Goal: Task Accomplishment & Management: Complete application form

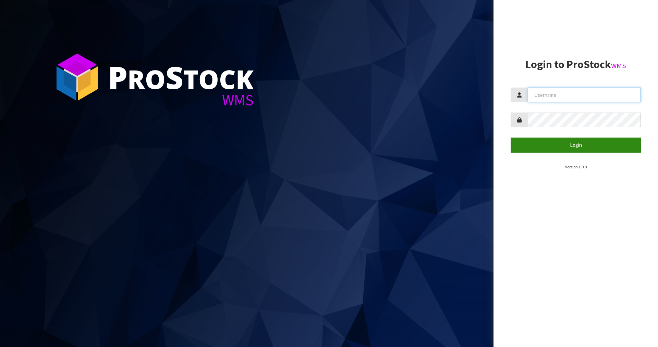
type input "Mana"
click at [535, 147] on button "Login" at bounding box center [575, 145] width 130 height 15
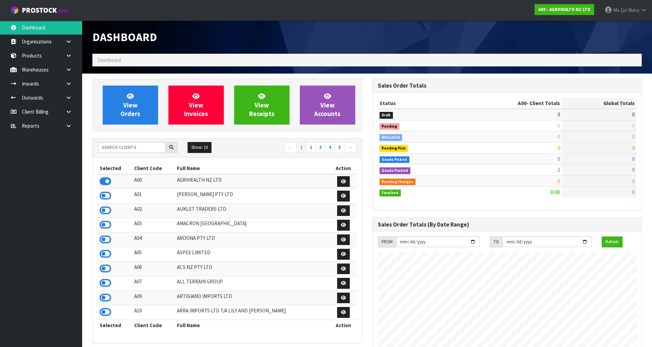
scroll to position [519, 280]
click at [110, 151] on input "text" at bounding box center [132, 147] width 68 height 11
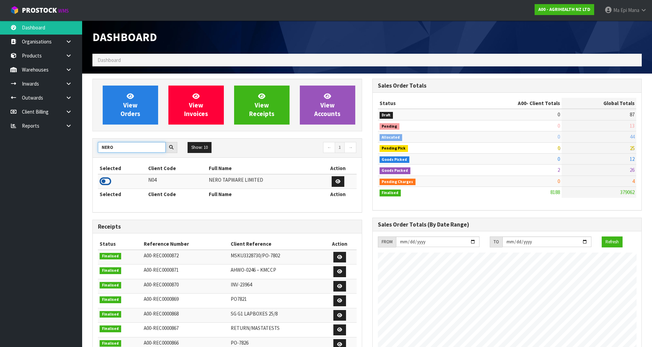
type input "NERO"
click at [103, 180] on icon at bounding box center [106, 181] width 12 height 10
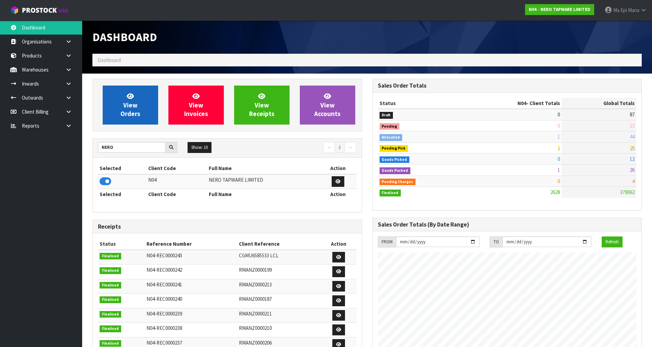
scroll to position [541, 280]
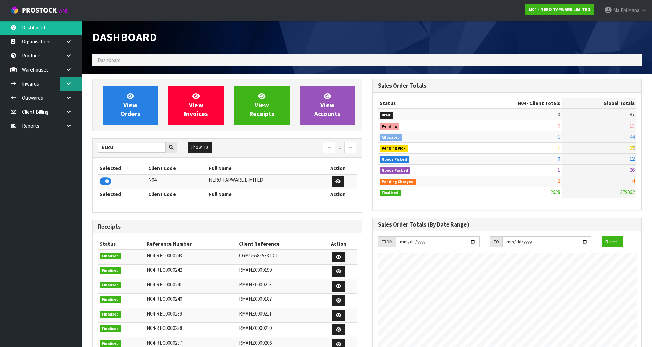
click at [74, 79] on link at bounding box center [71, 84] width 22 height 14
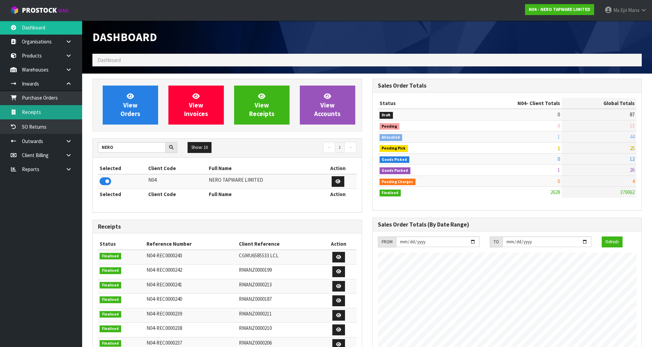
click at [58, 108] on link "Receipts" at bounding box center [41, 112] width 82 height 14
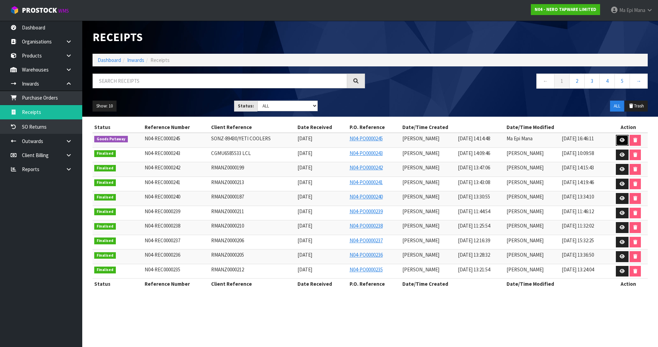
click at [621, 140] on icon at bounding box center [621, 140] width 5 height 4
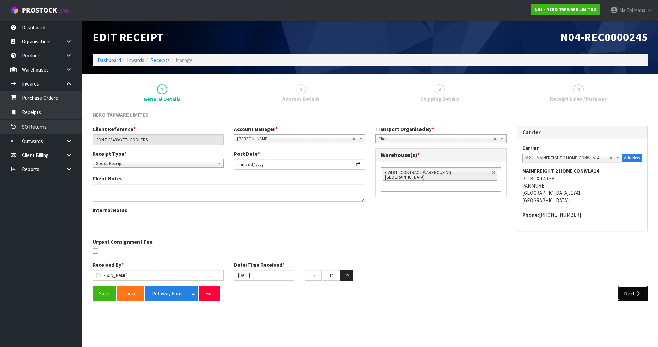
click at [634, 298] on button "Next" at bounding box center [632, 293] width 30 height 15
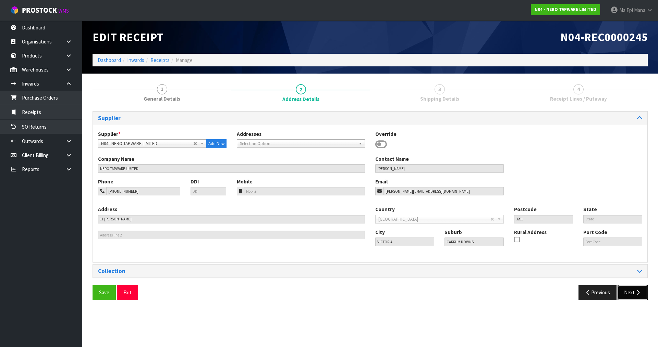
click at [637, 299] on button "Next" at bounding box center [632, 292] width 30 height 15
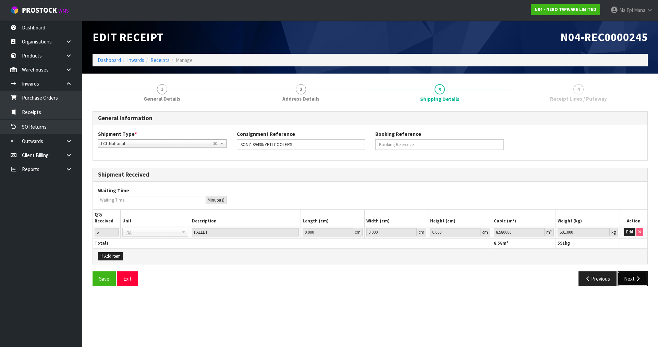
click at [637, 283] on button "Next" at bounding box center [632, 279] width 30 height 15
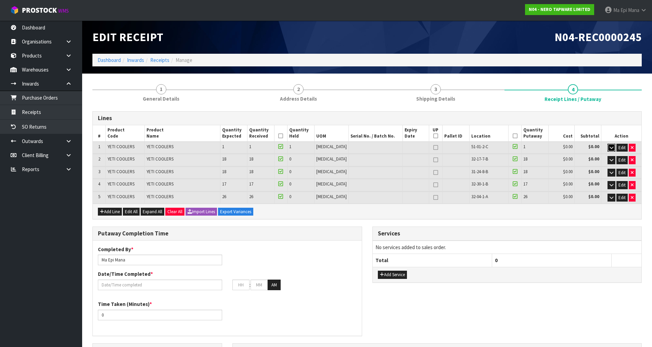
click at [612, 146] on icon "button" at bounding box center [612, 148] width 4 height 4
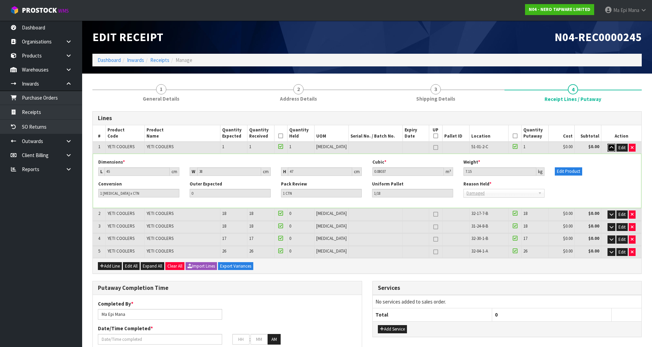
click at [612, 146] on icon "button" at bounding box center [612, 148] width 4 height 4
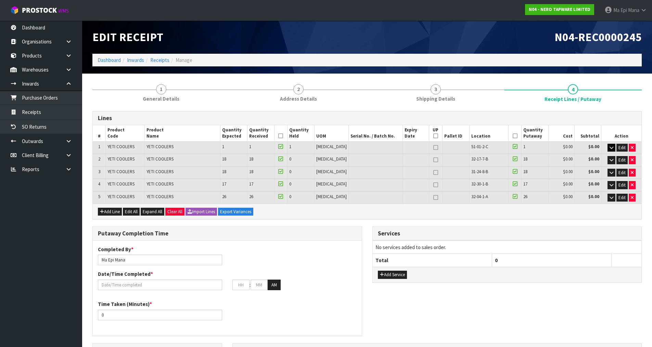
click at [434, 160] on icon at bounding box center [436, 160] width 5 height 0
type input "1"
type input "27"
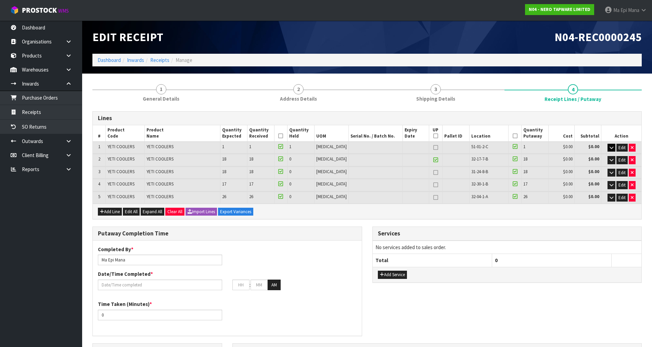
drag, startPoint x: 429, startPoint y: 174, endPoint x: 429, endPoint y: 183, distance: 9.6
click at [434, 173] on icon at bounding box center [436, 173] width 5 height 0
type input "2"
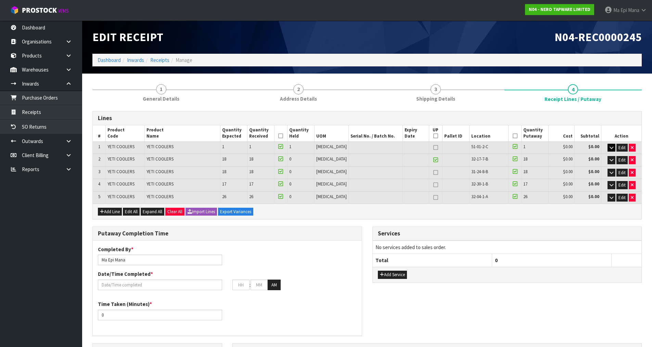
type input "28"
click at [434, 185] on icon at bounding box center [436, 185] width 5 height 0
type input "3"
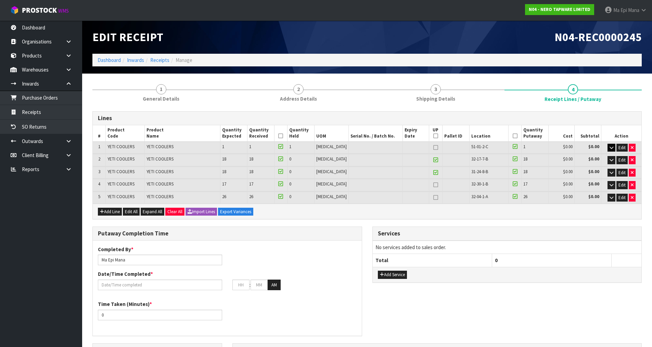
type input "9"
type input "12"
click at [434, 198] on icon at bounding box center [436, 198] width 5 height 0
type input "4"
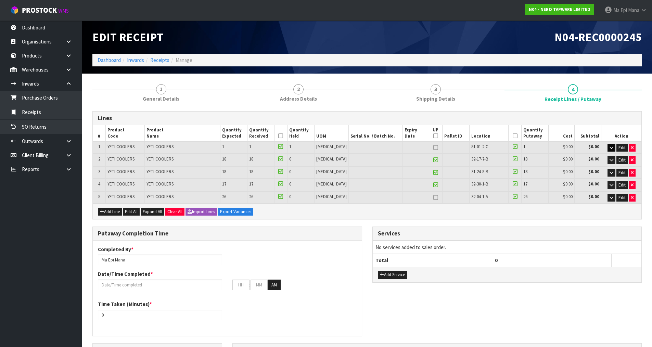
type input "4"
type input "1"
type input "5"
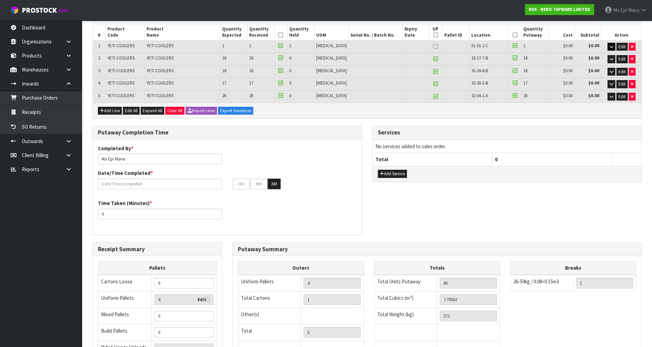
scroll to position [171, 0]
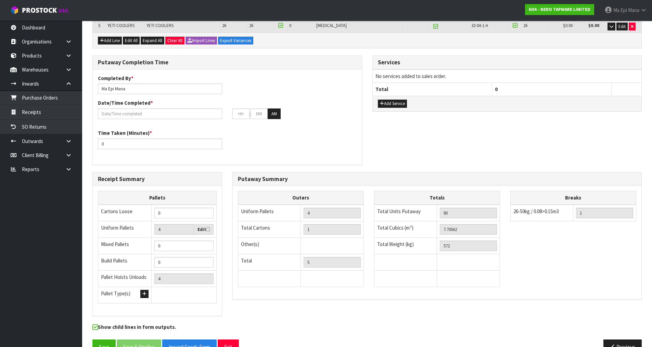
click at [199, 229] on label "Edit" at bounding box center [204, 229] width 12 height 7
click at [0, 0] on input "checkbox" at bounding box center [0, 0] width 0 height 0
type input "5"
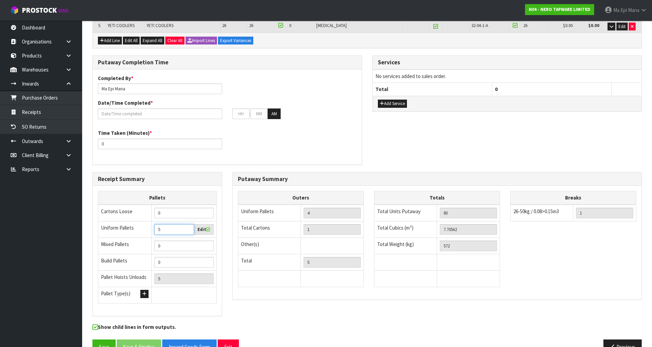
click at [188, 228] on input "5" at bounding box center [174, 229] width 40 height 11
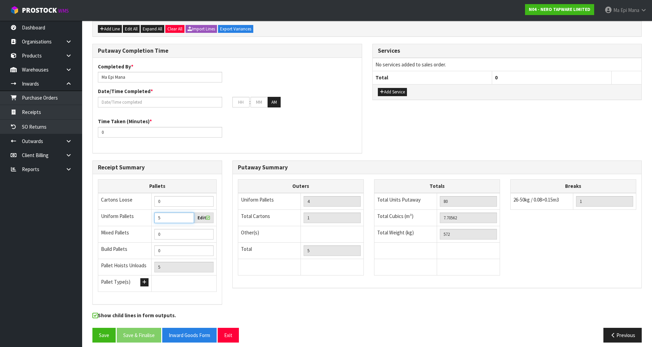
scroll to position [189, 0]
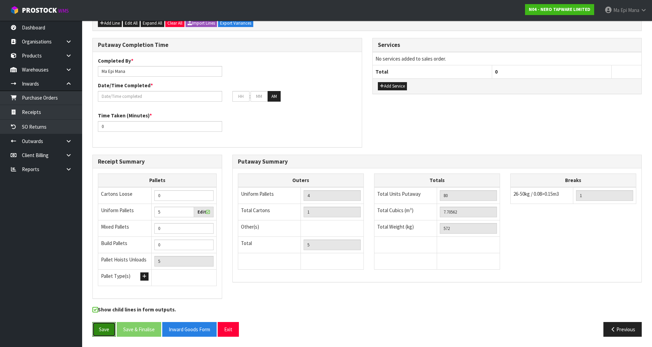
click at [101, 331] on button "Save" at bounding box center [103, 329] width 23 height 15
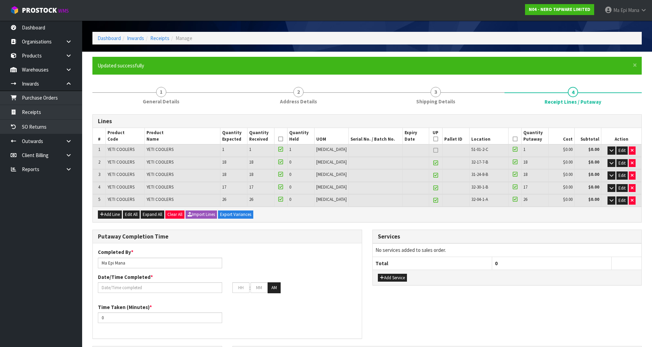
scroll to position [34, 0]
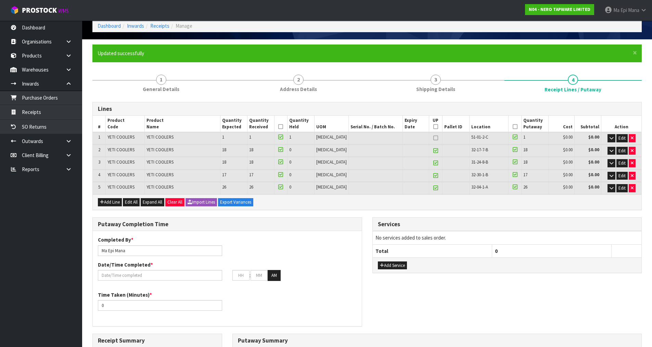
click at [466, 301] on div "Putaway Completion Time Completed By * [PERSON_NAME] Date/Time Completed * : : …" at bounding box center [367, 275] width 560 height 116
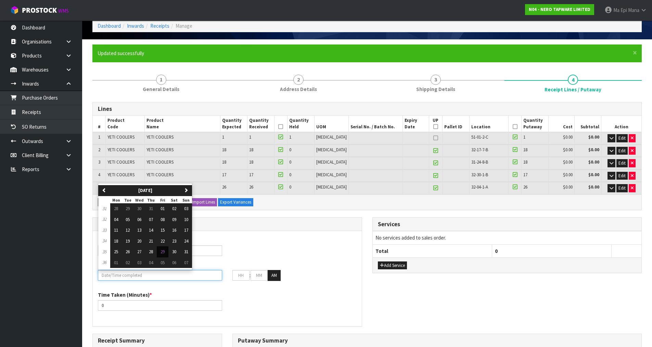
click at [122, 276] on input "text" at bounding box center [160, 275] width 124 height 11
click at [162, 251] on span "29" at bounding box center [163, 252] width 4 height 6
type input "[DATE]"
type input "12"
type input "00"
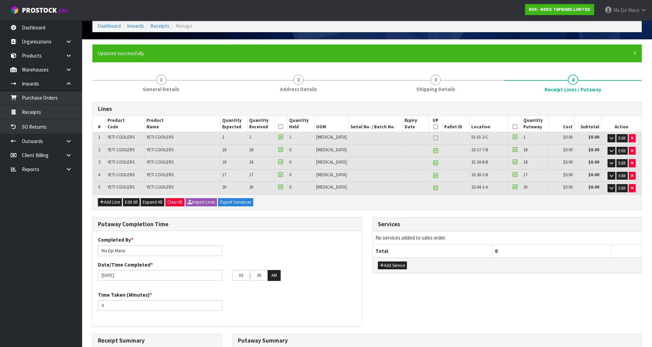
type input "04"
type input "30"
click at [273, 273] on button "AM" at bounding box center [274, 275] width 13 height 11
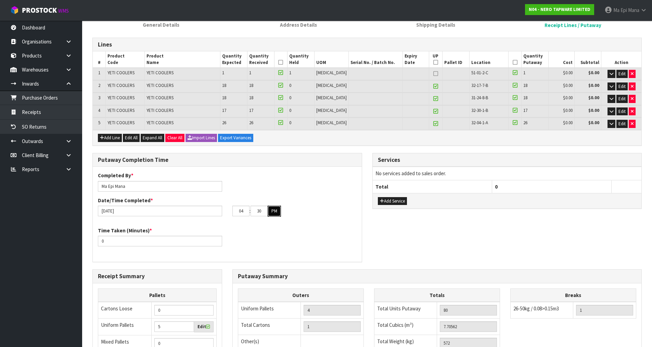
scroll to position [103, 0]
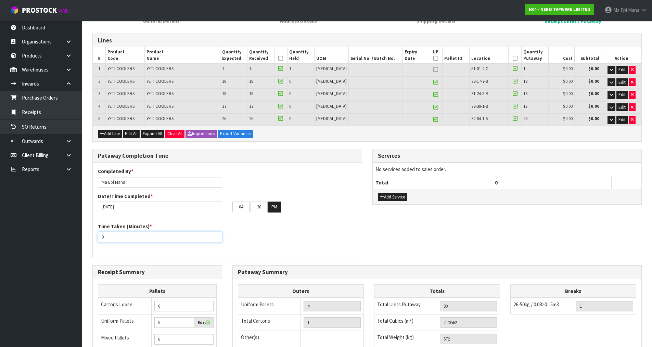
click at [130, 236] on input "0" at bounding box center [160, 237] width 124 height 11
type input "30"
click at [308, 233] on div "Time Taken (Minutes) * 30" at bounding box center [227, 235] width 269 height 25
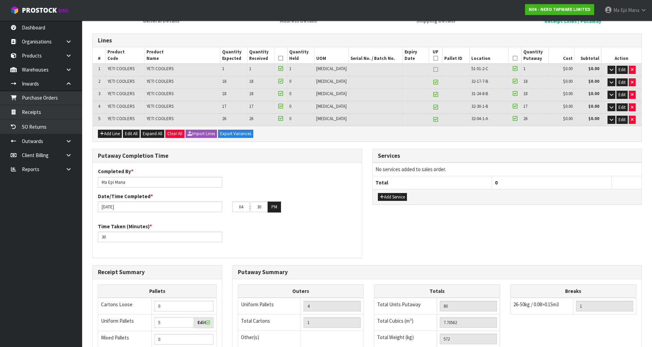
click at [283, 58] on icon at bounding box center [280, 58] width 5 height 0
click at [513, 58] on icon at bounding box center [515, 58] width 5 height 0
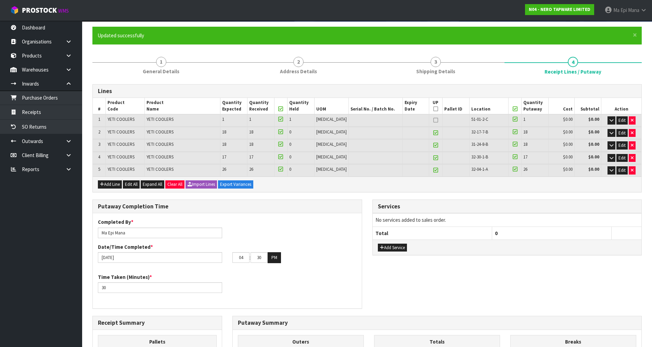
scroll to position [0, 0]
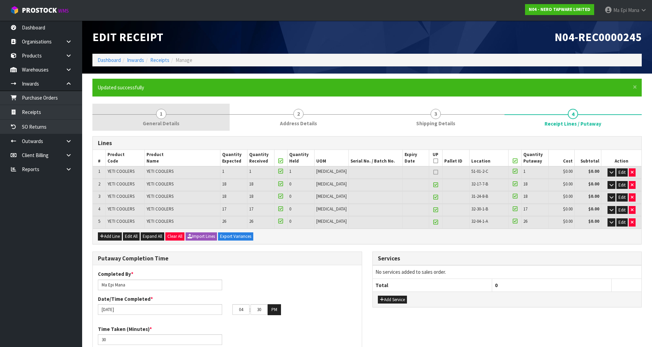
click at [179, 117] on link "1 General Details" at bounding box center [160, 117] width 137 height 27
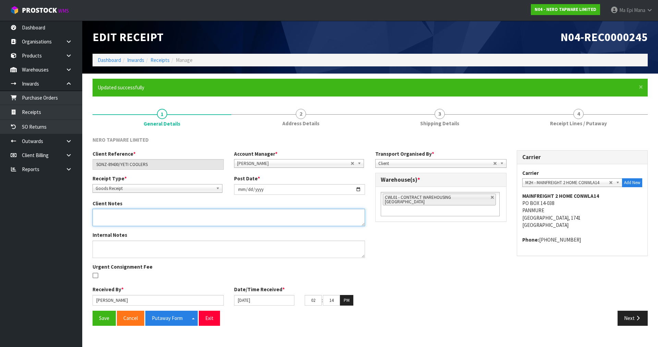
click at [139, 217] on textarea at bounding box center [228, 217] width 272 height 17
type textarea "1 UNIT DAMAGED"
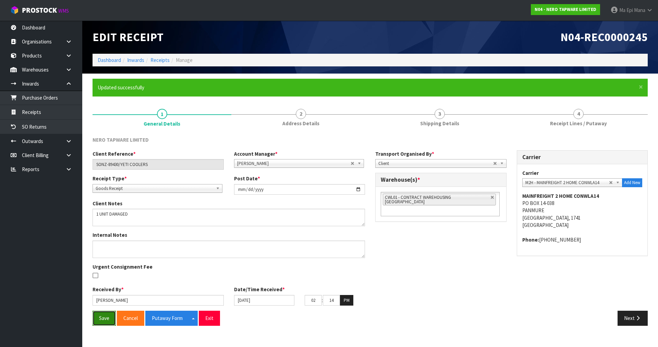
click at [98, 319] on button "Save" at bounding box center [103, 318] width 23 height 15
click at [636, 315] on button "Next" at bounding box center [632, 318] width 30 height 15
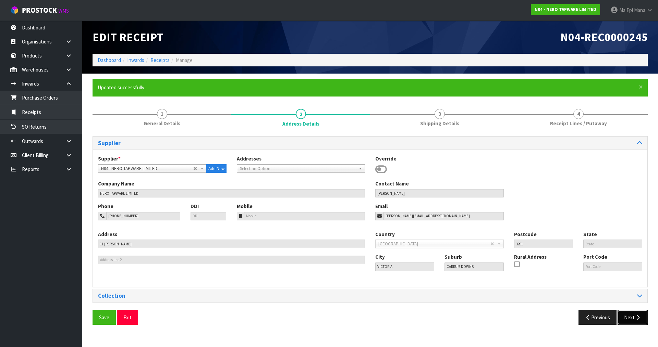
click at [636, 315] on icon "button" at bounding box center [637, 317] width 7 height 5
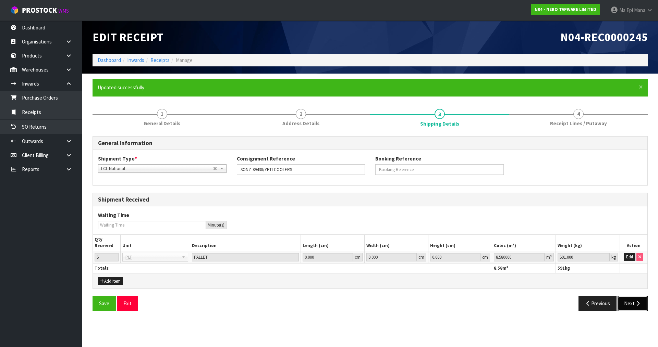
click at [636, 302] on icon "button" at bounding box center [637, 303] width 7 height 5
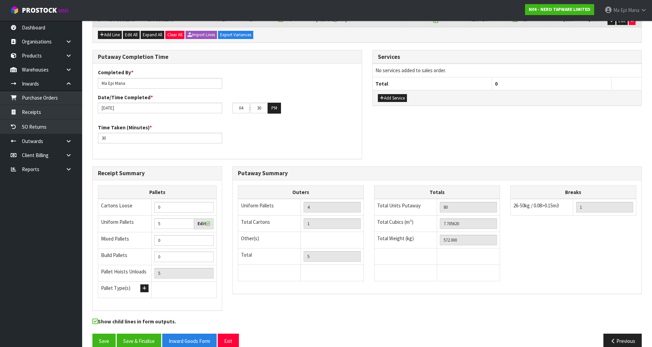
scroll to position [214, 0]
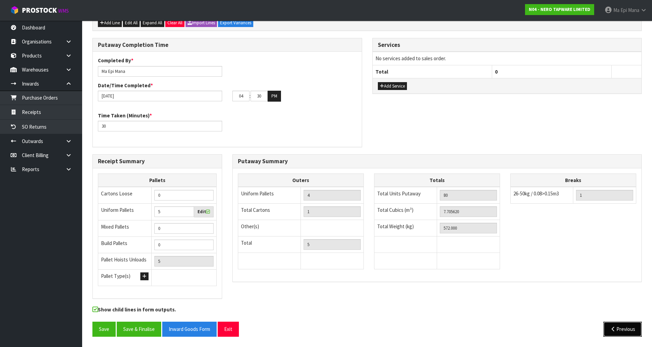
click at [625, 325] on button "Previous" at bounding box center [623, 329] width 38 height 15
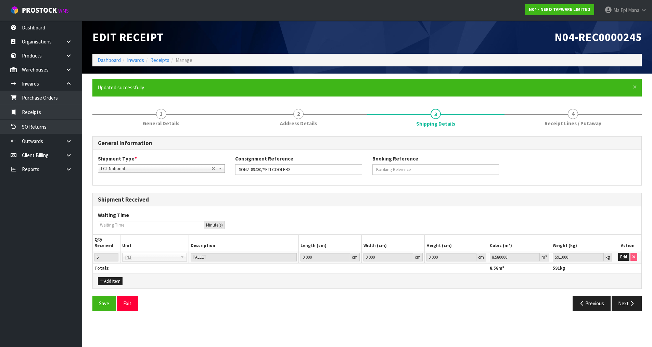
scroll to position [0, 0]
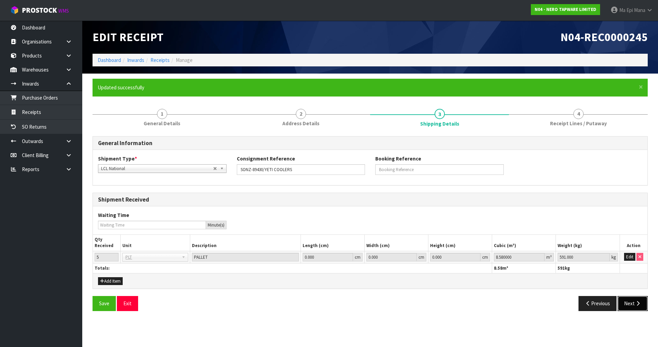
click at [635, 298] on button "Next" at bounding box center [632, 303] width 30 height 15
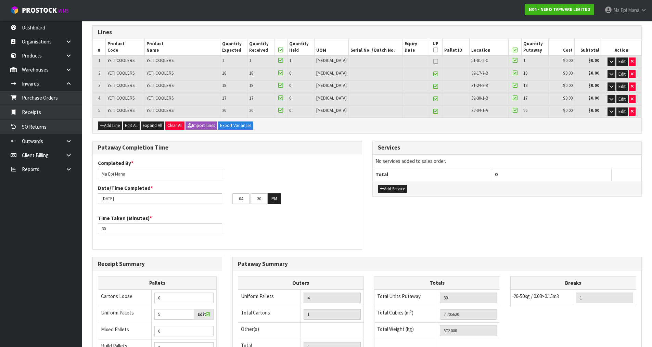
scroll to position [214, 0]
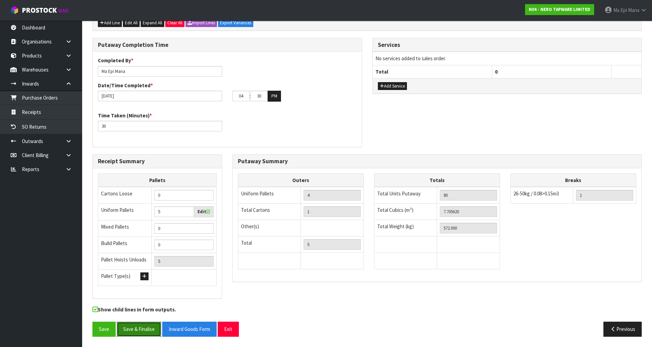
click at [132, 327] on button "Save & Finalise" at bounding box center [139, 329] width 45 height 15
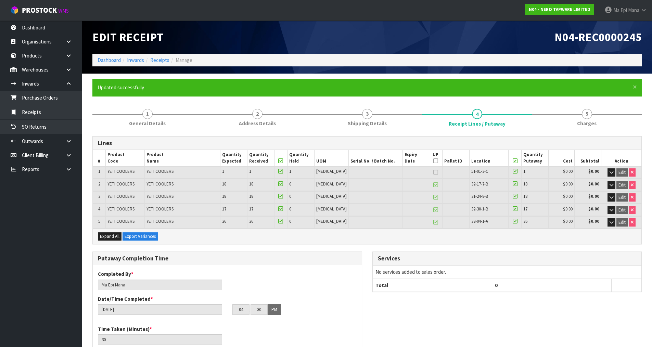
click at [441, 338] on div "Putaway Completion Time Completed By * [PERSON_NAME] Date/Time Completed * [DAT…" at bounding box center [367, 310] width 560 height 116
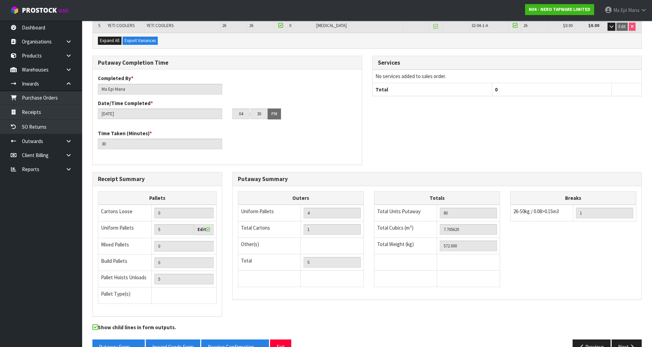
scroll to position [214, 0]
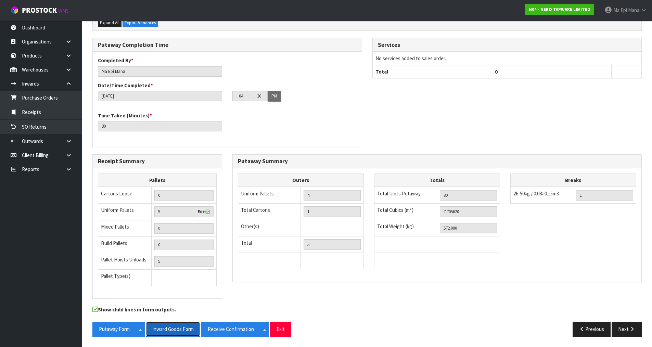
click at [189, 331] on button "Inward Goods Form" at bounding box center [173, 329] width 54 height 15
click at [624, 328] on button "Next" at bounding box center [627, 329] width 30 height 15
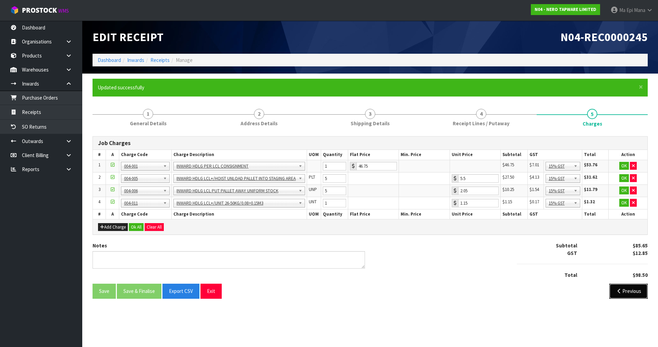
click at [622, 292] on button "Previous" at bounding box center [628, 291] width 38 height 15
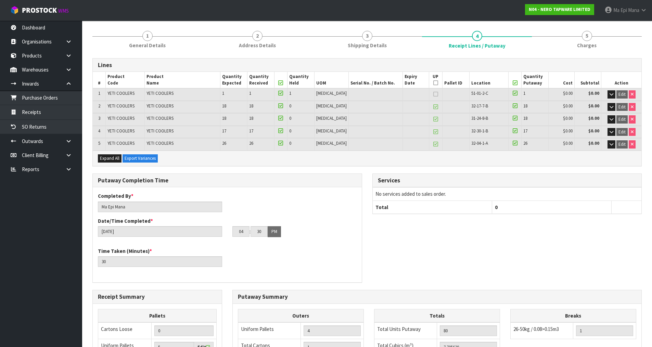
scroll to position [77, 0]
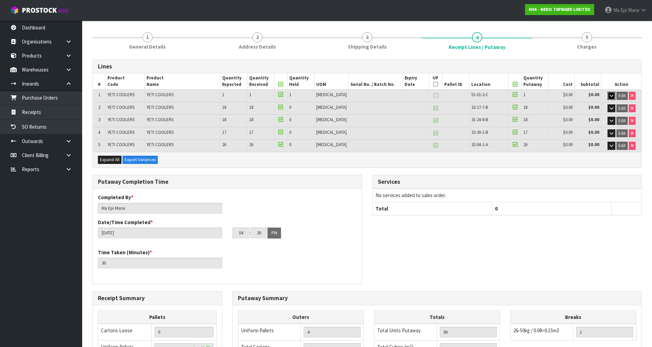
click at [612, 93] on button "button" at bounding box center [612, 96] width 8 height 8
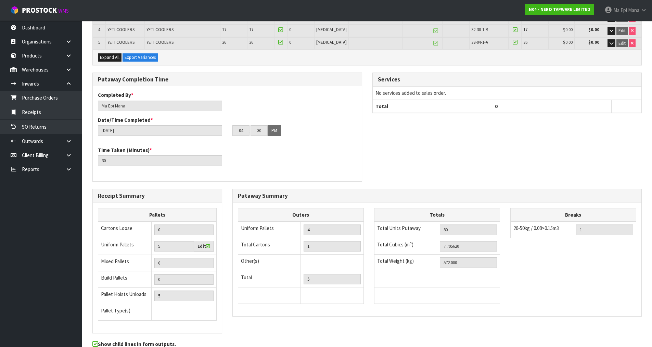
scroll to position [268, 0]
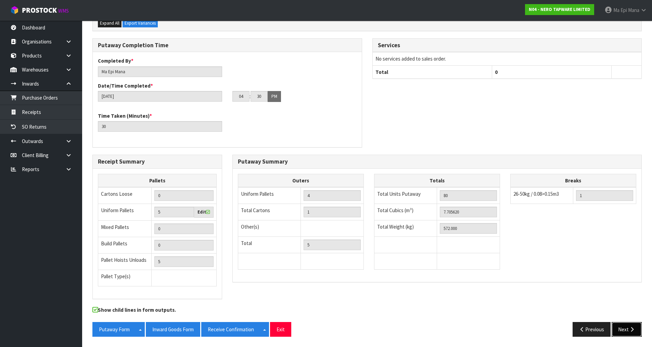
click at [619, 325] on button "Next" at bounding box center [627, 329] width 30 height 15
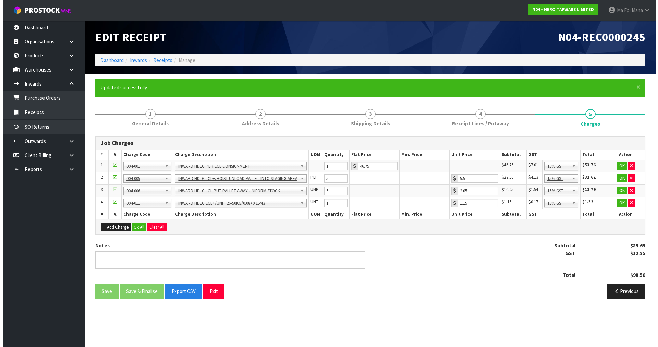
scroll to position [0, 0]
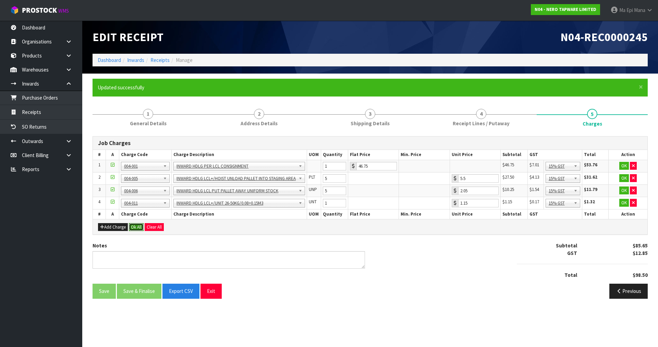
click at [137, 224] on button "Ok All" at bounding box center [136, 227] width 15 height 8
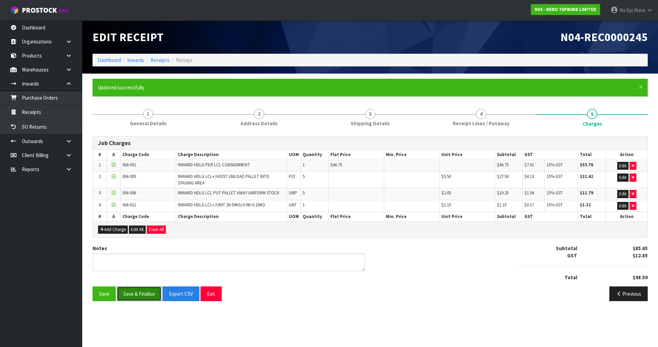
click at [145, 289] on button "Save & Finalise" at bounding box center [139, 294] width 45 height 15
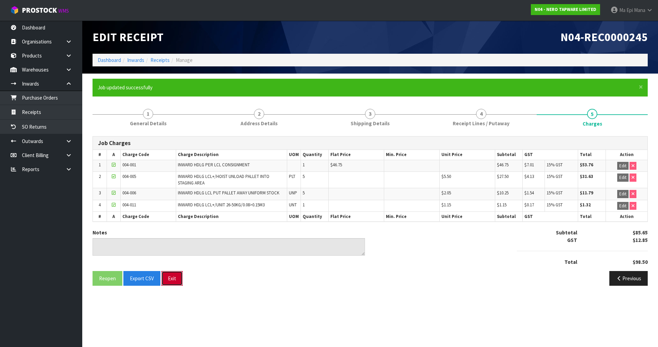
click at [174, 281] on button "Exit" at bounding box center [171, 278] width 21 height 15
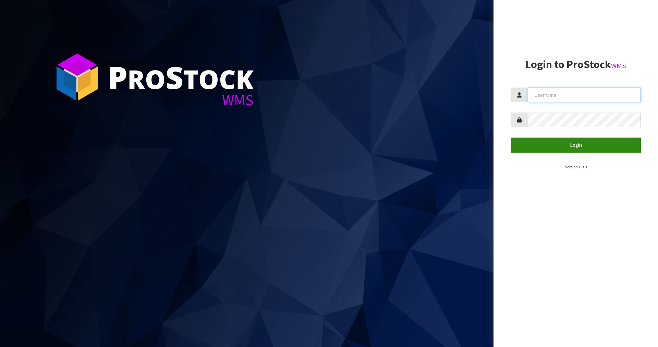
type input "Mana"
click at [565, 147] on button "Login" at bounding box center [575, 145] width 130 height 15
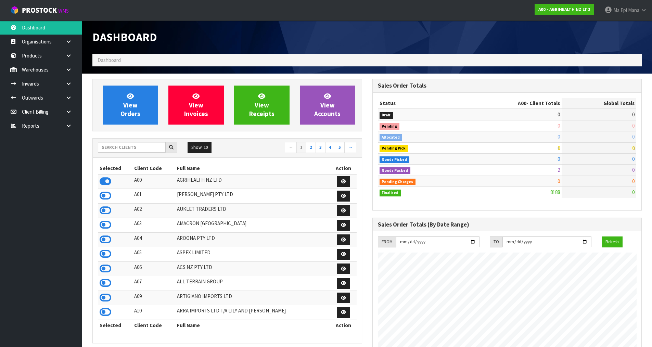
scroll to position [519, 280]
click at [141, 152] on input "text" at bounding box center [132, 147] width 68 height 11
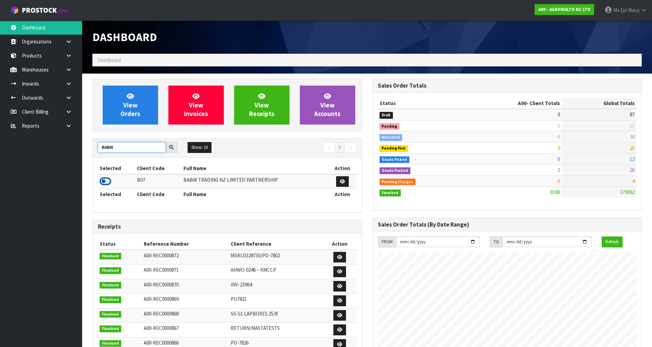
type input "BABW"
click at [107, 182] on icon at bounding box center [106, 181] width 12 height 10
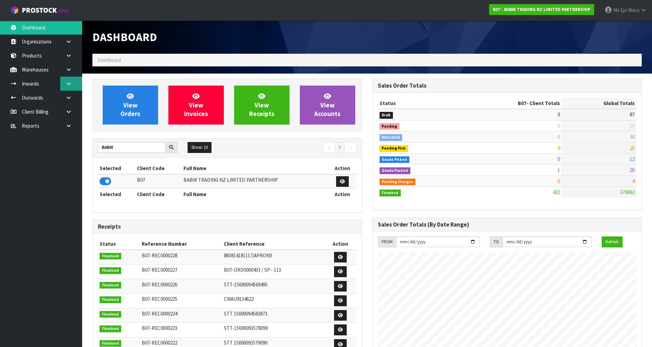
click at [72, 83] on link at bounding box center [71, 84] width 22 height 14
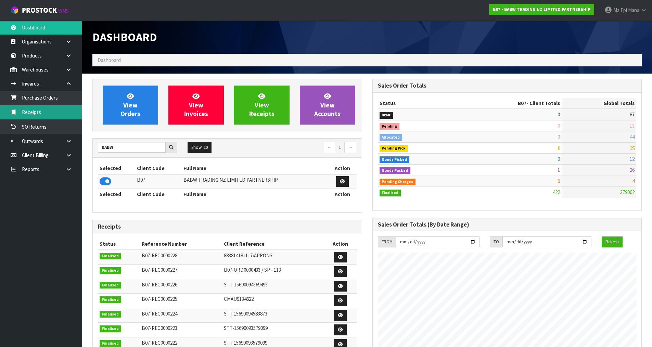
click at [40, 114] on link "Receipts" at bounding box center [41, 112] width 82 height 14
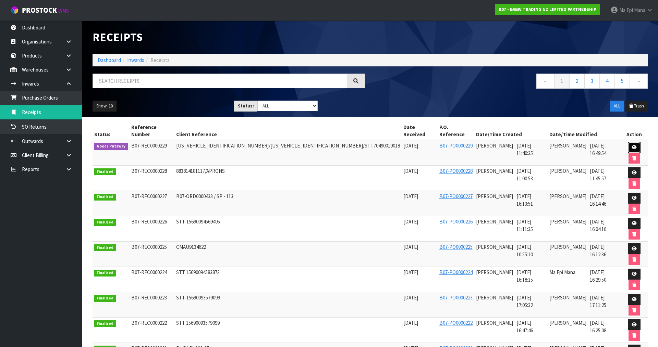
click at [627, 144] on link at bounding box center [633, 147] width 13 height 11
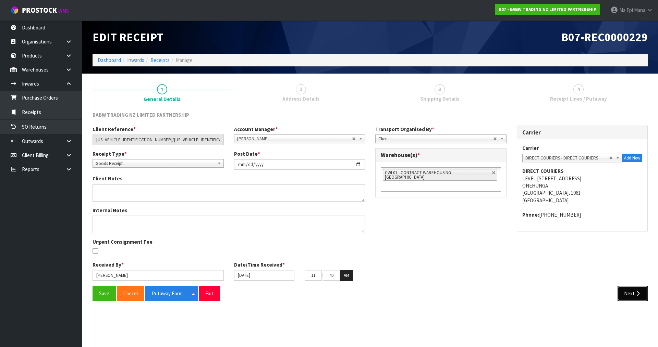
click at [633, 286] on button "Next" at bounding box center [632, 293] width 30 height 15
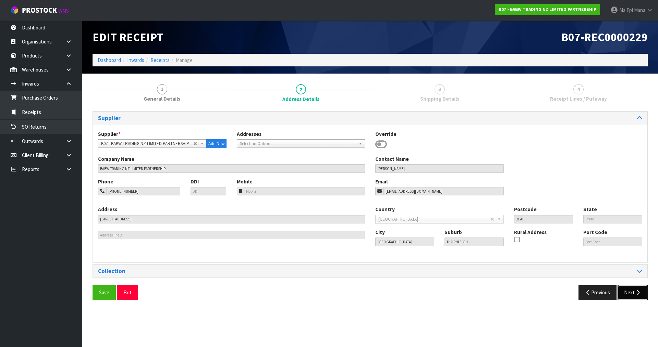
click at [632, 290] on button "Next" at bounding box center [632, 292] width 30 height 15
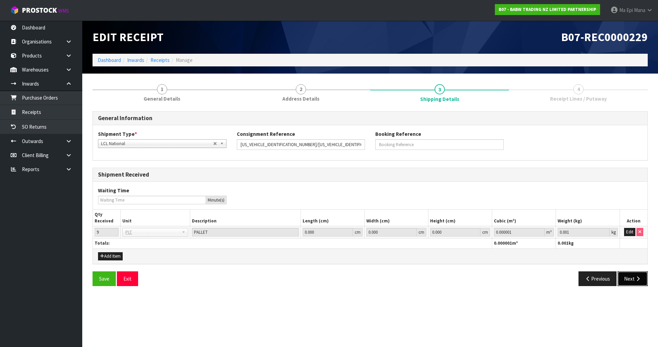
click at [637, 276] on button "Next" at bounding box center [632, 279] width 30 height 15
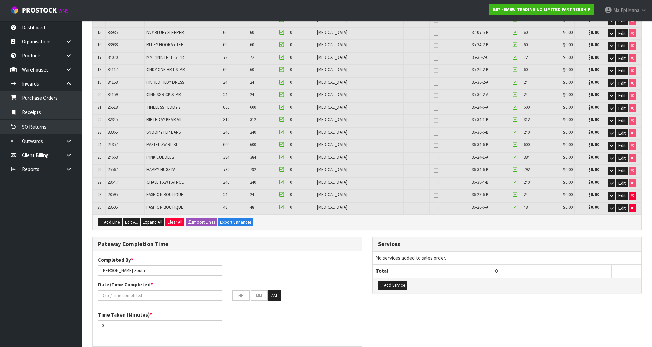
scroll to position [342, 0]
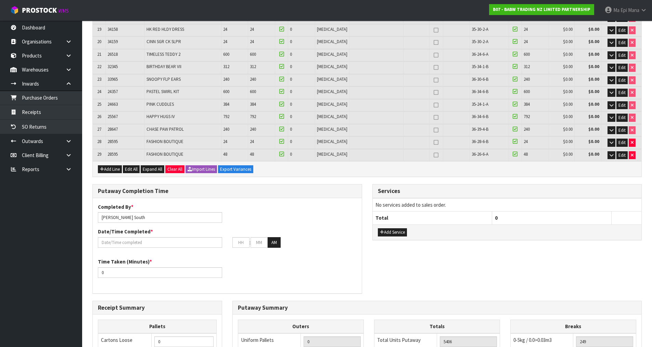
click at [432, 141] on link at bounding box center [436, 143] width 9 height 8
type input "1"
type input "337"
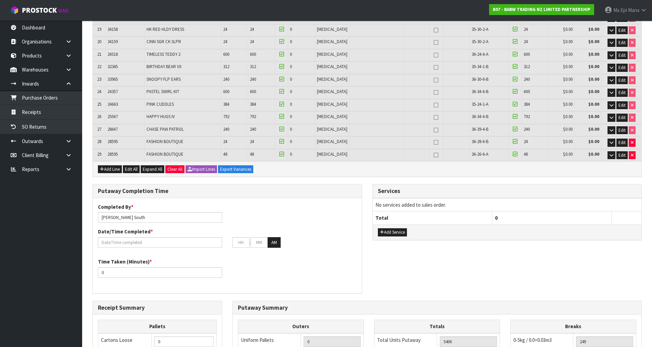
type input "338"
click at [434, 155] on icon at bounding box center [436, 155] width 5 height 0
type input "2"
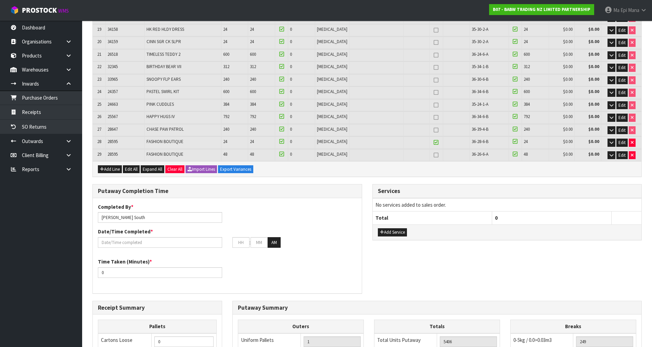
type input "325"
type input "327"
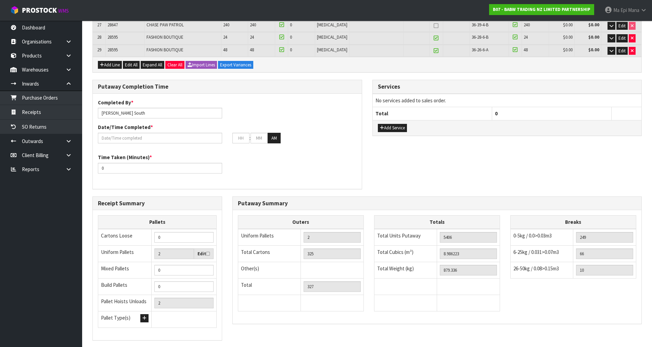
scroll to position [454, 0]
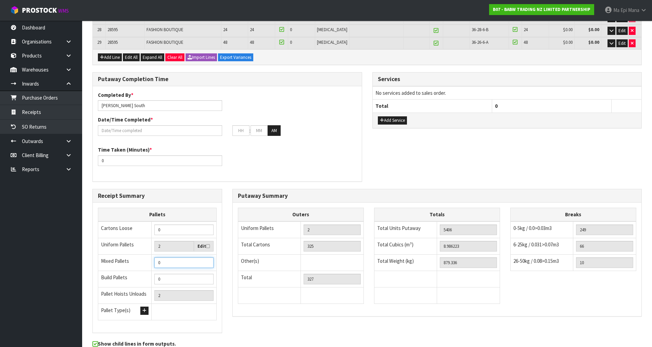
click at [186, 264] on input "0" at bounding box center [183, 263] width 59 height 11
type input "7"
type input "9"
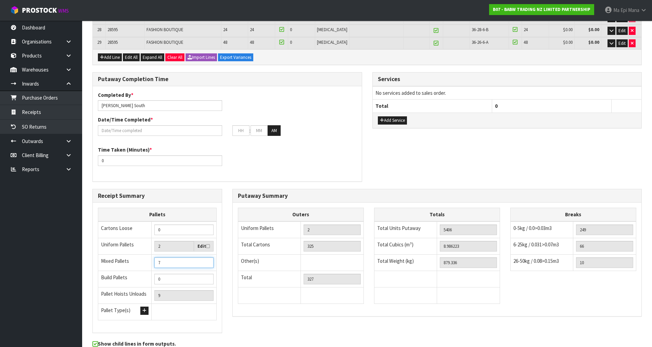
type input "7"
click at [237, 300] on div "Outers Uniform Pallets 2 Total Cartons 325 Other(s) Bag x 0 Bar x 0 Basket x 0 …" at bounding box center [301, 259] width 136 height 103
click at [165, 109] on input "[PERSON_NAME] South" at bounding box center [160, 105] width 124 height 11
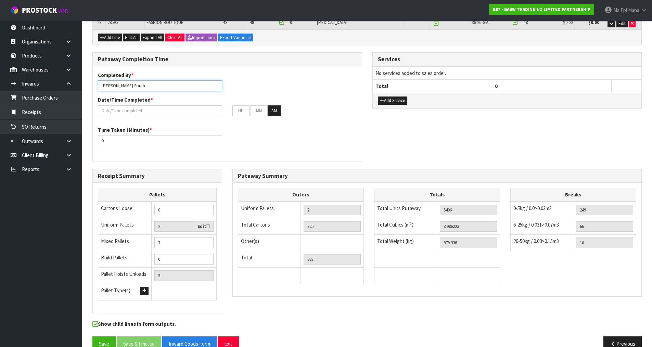
scroll to position [479, 0]
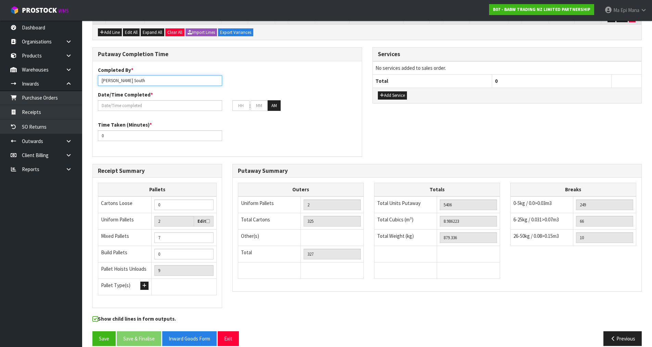
click at [159, 80] on input "[PERSON_NAME] South" at bounding box center [160, 80] width 124 height 11
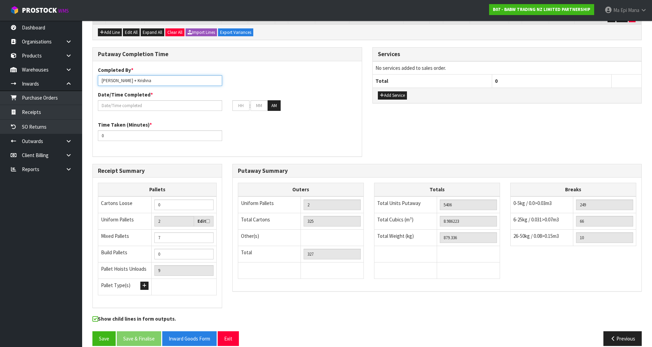
type input "Zachary South + Krishna"
click at [152, 101] on input "text" at bounding box center [160, 105] width 124 height 11
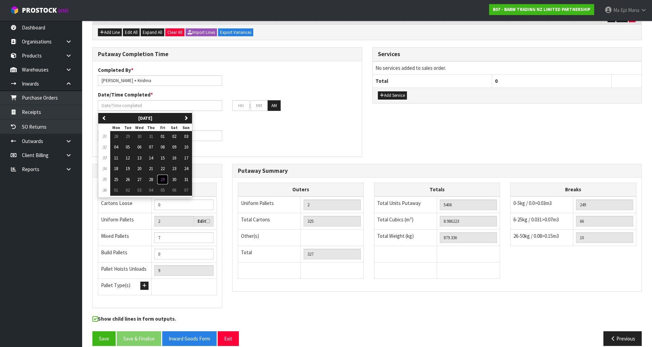
click at [160, 177] on button "29" at bounding box center [163, 179] width 12 height 11
type input "[DATE]"
type input "12"
type input "00"
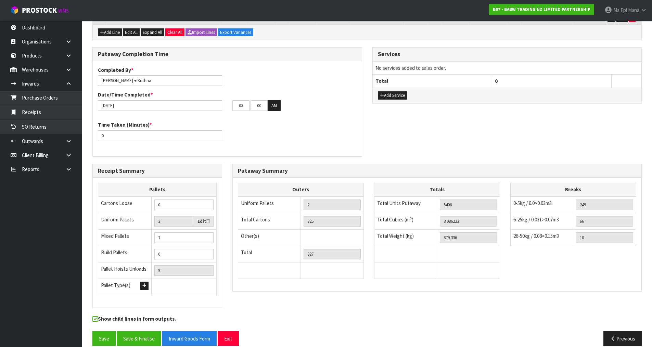
type input "04"
type input "45"
click at [182, 134] on input "0" at bounding box center [160, 135] width 124 height 11
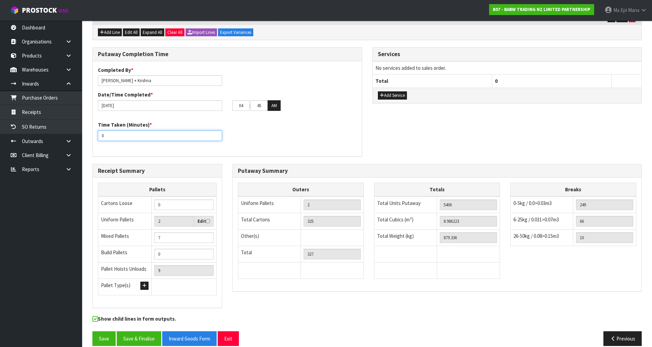
click at [182, 134] on input "0" at bounding box center [160, 135] width 124 height 11
click at [316, 134] on div "Time Taken (Minutes) * 360" at bounding box center [227, 133] width 269 height 25
click at [133, 135] on input "360" at bounding box center [160, 135] width 124 height 11
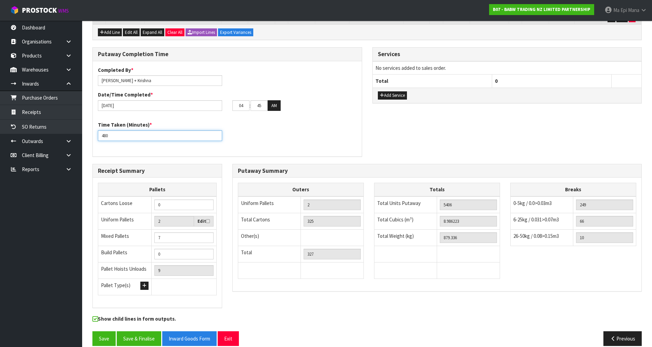
type input "480"
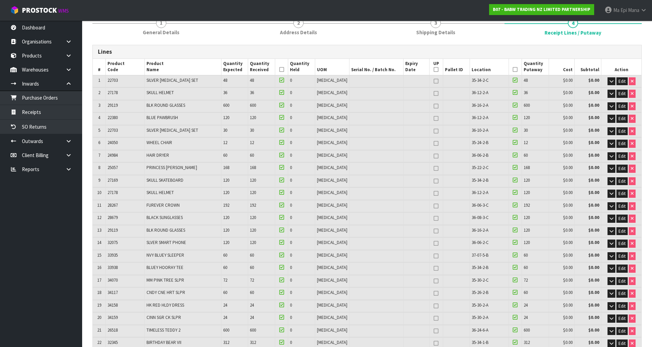
scroll to position [0, 0]
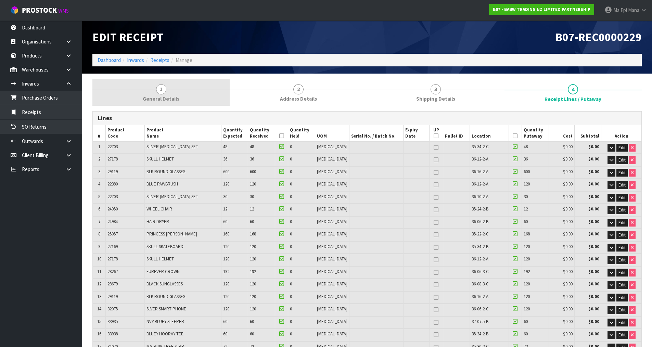
click at [176, 91] on link "1 General Details" at bounding box center [160, 92] width 137 height 27
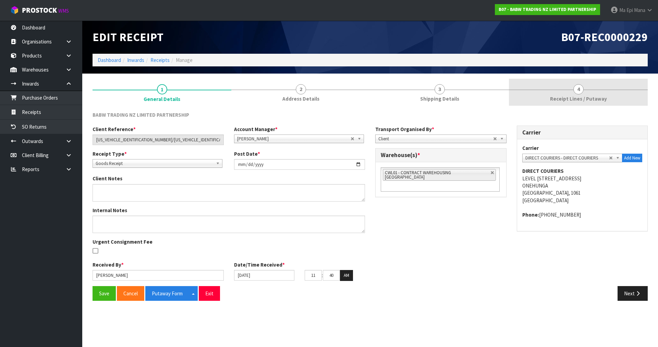
click at [567, 98] on span "Receipt Lines / Putaway" at bounding box center [578, 98] width 57 height 7
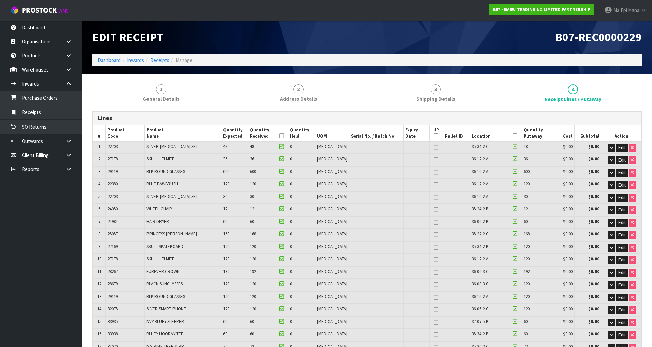
click at [288, 139] on th at bounding box center [281, 133] width 13 height 16
click at [284, 136] on icon at bounding box center [281, 136] width 5 height 0
click at [513, 136] on icon at bounding box center [515, 136] width 5 height 0
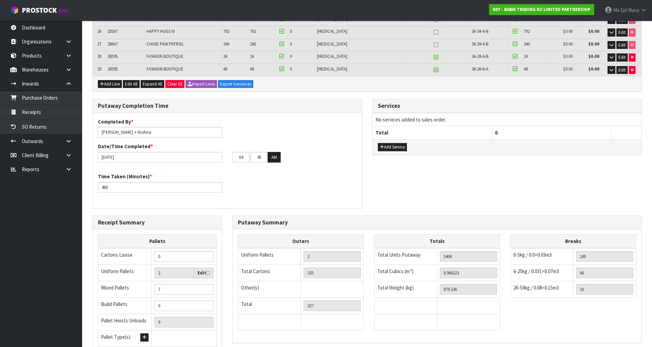
scroll to position [489, 0]
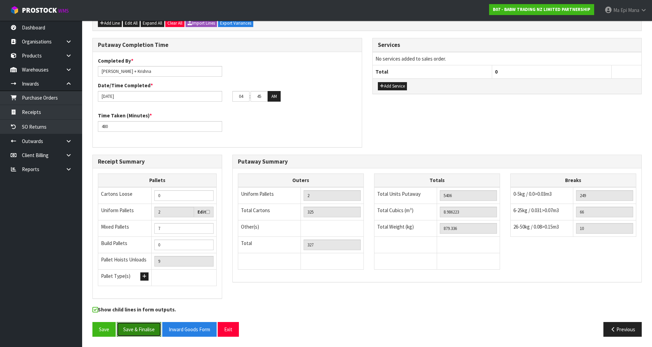
click at [134, 326] on button "Save & Finalise" at bounding box center [139, 329] width 45 height 15
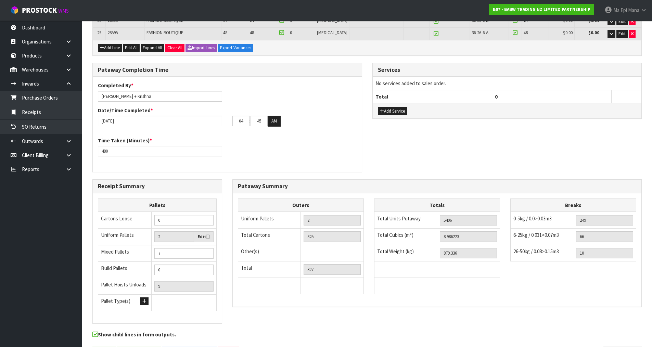
scroll to position [0, 0]
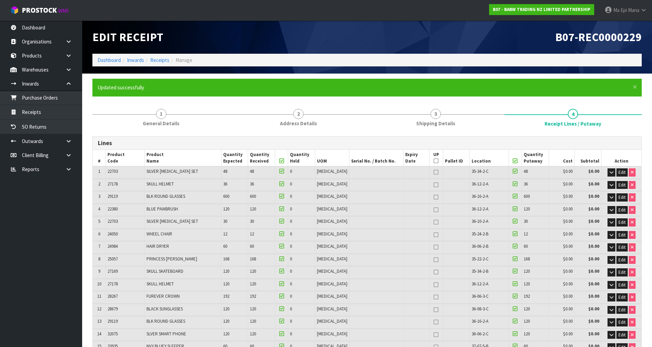
type input "8.986205"
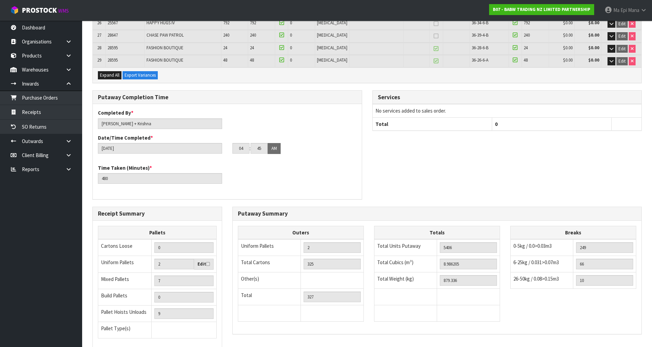
scroll to position [514, 0]
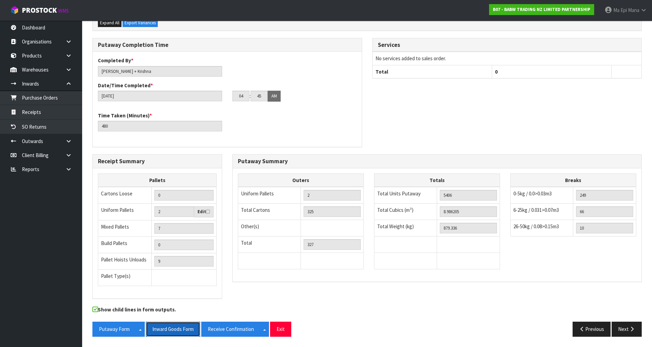
click at [176, 329] on button "Inward Goods Form" at bounding box center [173, 329] width 54 height 15
click at [625, 323] on button "Next" at bounding box center [627, 329] width 30 height 15
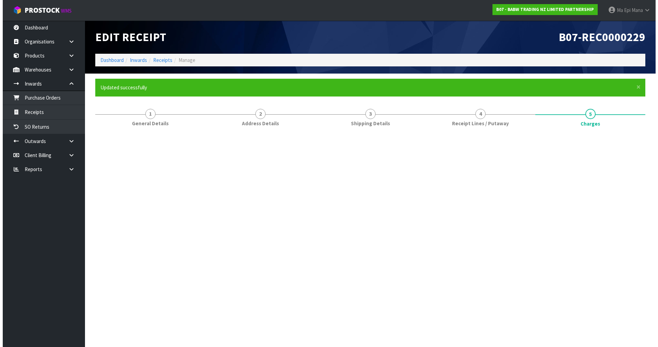
scroll to position [0, 0]
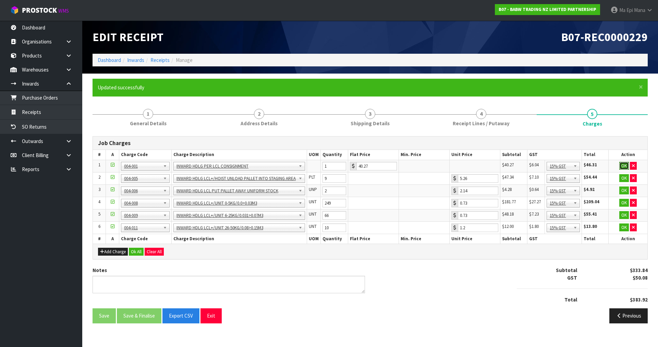
click at [626, 168] on button "OK" at bounding box center [624, 166] width 10 height 8
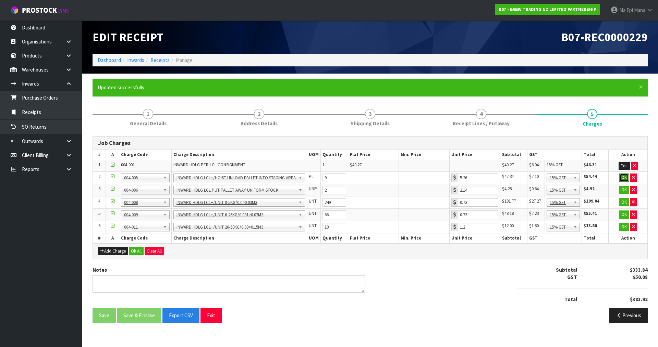
click at [623, 178] on button "OK" at bounding box center [624, 178] width 10 height 8
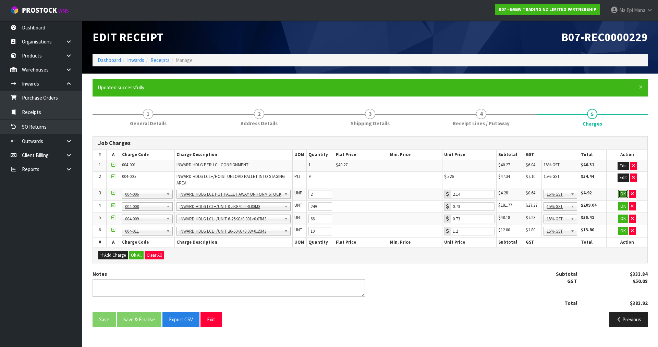
click at [623, 196] on button "OK" at bounding box center [623, 194] width 10 height 8
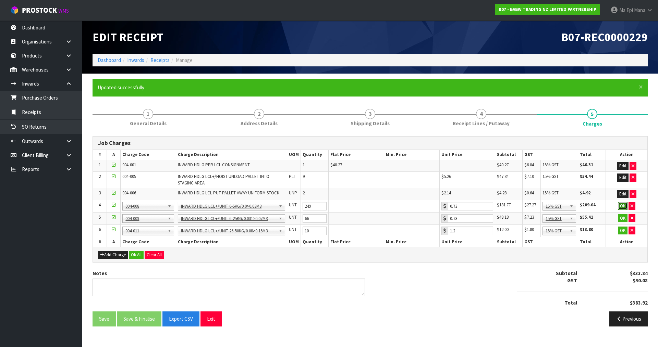
click at [623, 205] on button "OK" at bounding box center [622, 206] width 10 height 8
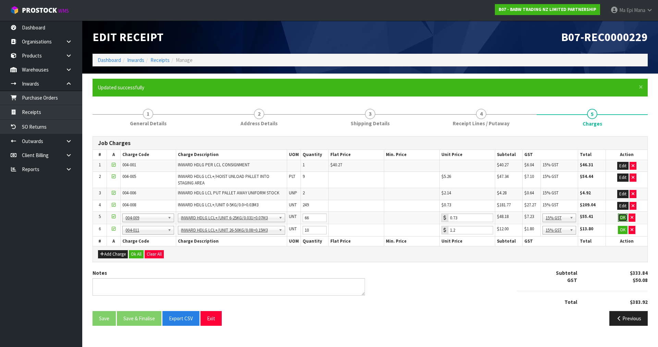
click at [623, 220] on button "OK" at bounding box center [622, 218] width 10 height 8
click at [622, 233] on button "OK" at bounding box center [622, 230] width 10 height 8
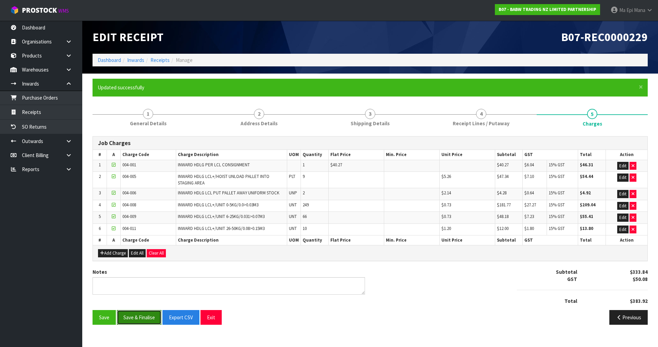
click at [137, 317] on button "Save & Finalise" at bounding box center [139, 317] width 45 height 15
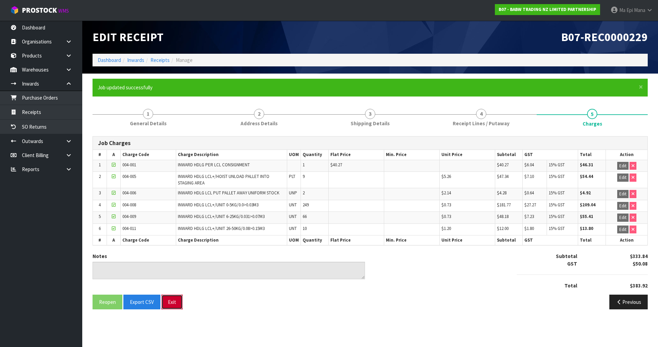
click at [167, 303] on button "Exit" at bounding box center [171, 302] width 21 height 15
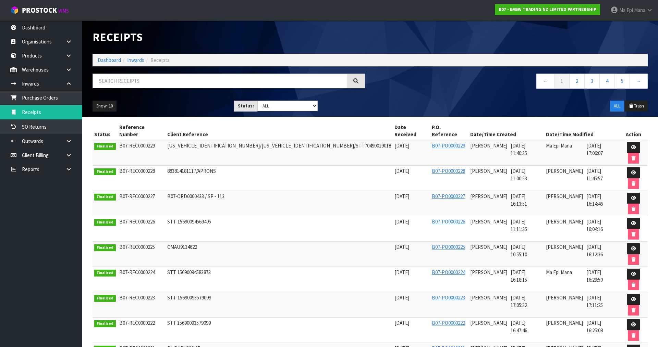
click at [560, 15] on div "B07 - BABW TRADING NZ LIMITED PARTNERSHIP" at bounding box center [546, 9] width 115 height 19
click at [559, 10] on strong "B07 - BABW TRADING NZ LIMITED PARTNERSHIP" at bounding box center [547, 10] width 98 height 6
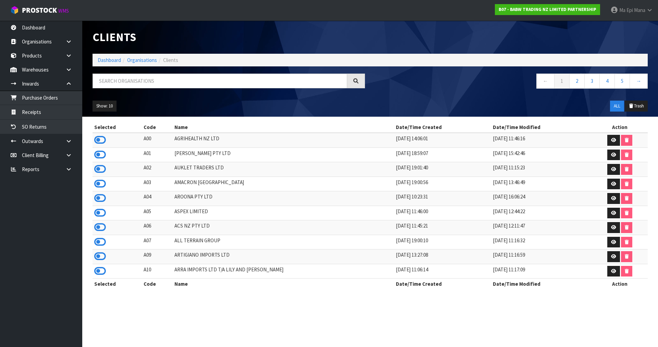
click at [149, 90] on div at bounding box center [228, 84] width 283 height 20
click at [153, 78] on input "text" at bounding box center [219, 81] width 254 height 15
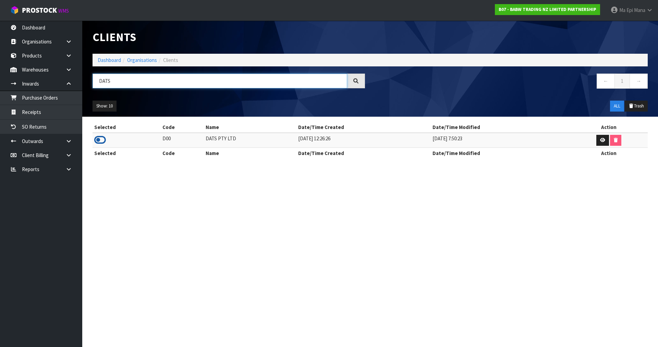
type input "DATS"
click at [101, 139] on icon at bounding box center [100, 140] width 12 height 10
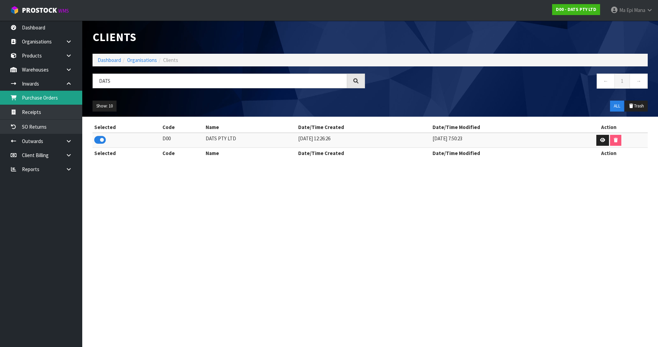
click at [61, 100] on link "Purchase Orders" at bounding box center [41, 98] width 82 height 14
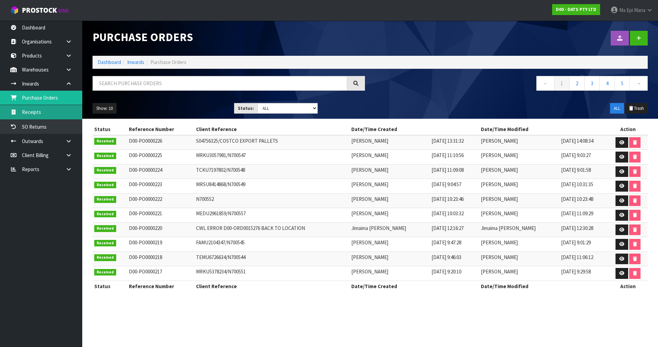
click at [55, 110] on link "Receipts" at bounding box center [41, 112] width 82 height 14
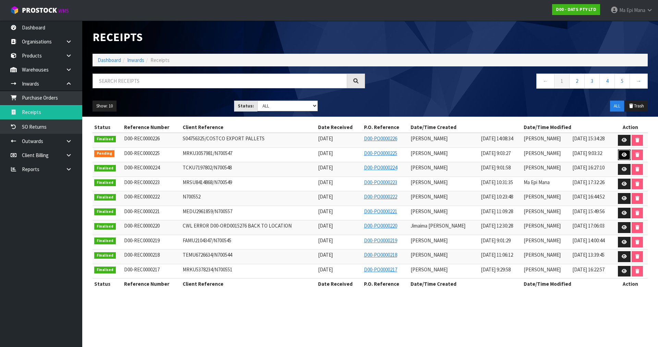
click at [622, 153] on icon at bounding box center [623, 155] width 5 height 4
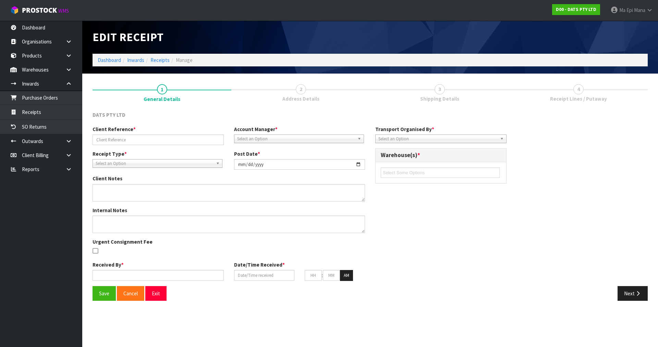
type input "MRKU3057981/N700547"
type input "[DATE]"
type input "[PERSON_NAME]"
type input "[DATE]"
type input "09"
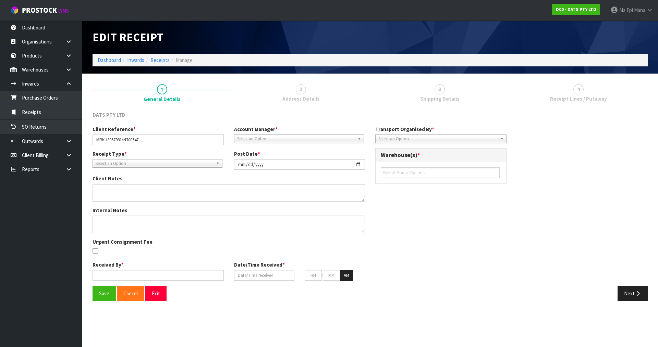
type input "03"
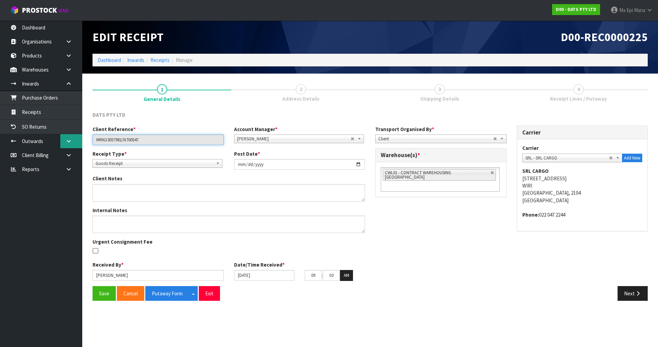
drag, startPoint x: 157, startPoint y: 139, endPoint x: 82, endPoint y: 143, distance: 74.8
click at [82, 143] on body "Toggle navigation ProStock WMS D00 - DATS PTY LTD Ma Epi Mana Logout Dashboard …" at bounding box center [329, 173] width 658 height 347
drag, startPoint x: 631, startPoint y: 290, endPoint x: 653, endPoint y: 295, distance: 22.3
click at [631, 290] on button "Next" at bounding box center [632, 293] width 30 height 15
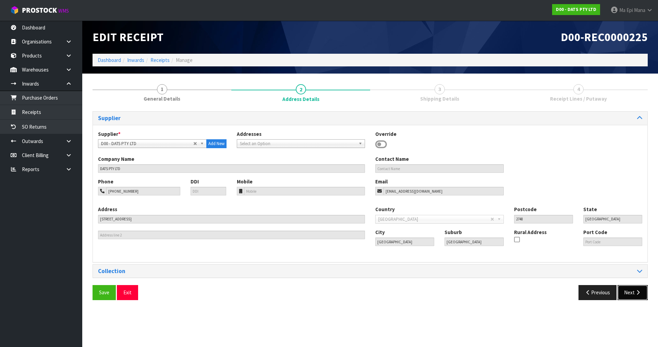
click at [629, 293] on button "Next" at bounding box center [632, 292] width 30 height 15
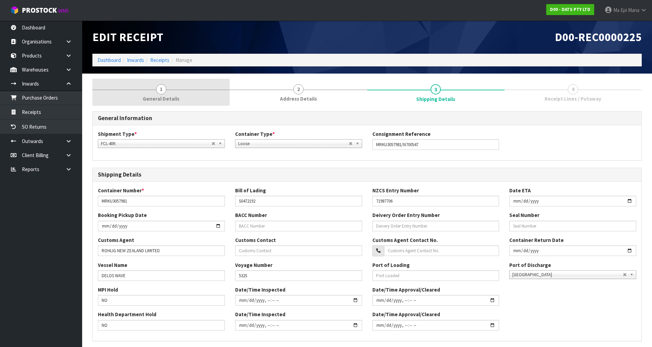
click at [151, 92] on link "1 General Details" at bounding box center [160, 92] width 137 height 27
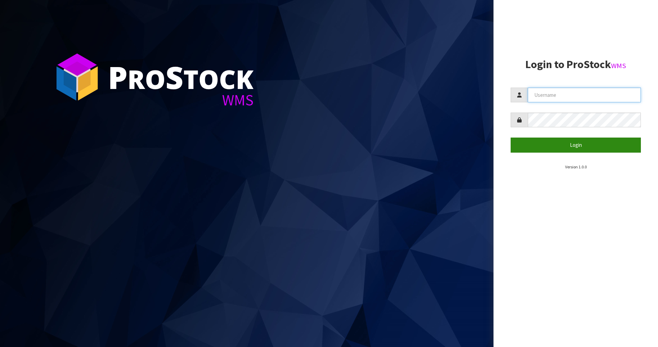
type input "Mana"
click at [555, 141] on button "Login" at bounding box center [575, 145] width 130 height 15
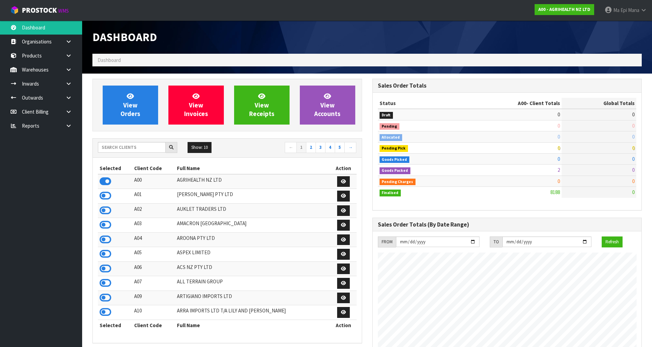
scroll to position [519, 280]
click at [114, 147] on input "text" at bounding box center [132, 147] width 68 height 11
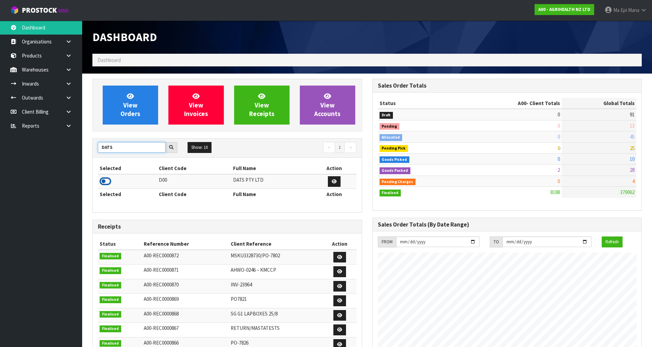
type input "DATS"
click at [108, 179] on icon at bounding box center [106, 181] width 12 height 10
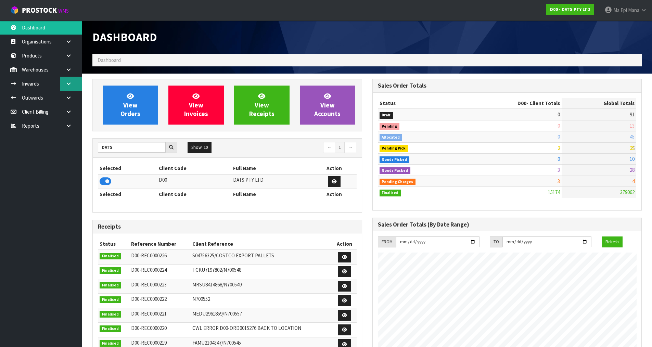
click at [69, 87] on link at bounding box center [71, 84] width 22 height 14
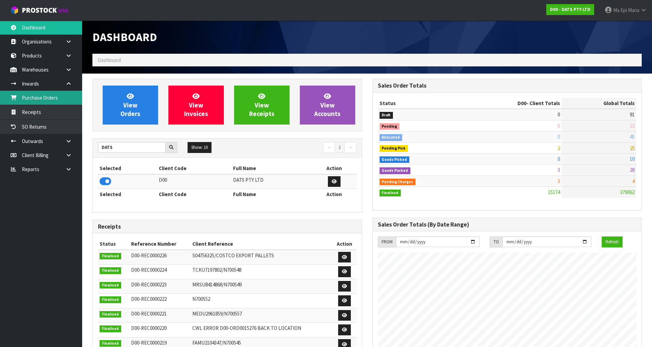
click at [60, 95] on link "Purchase Orders" at bounding box center [41, 98] width 82 height 14
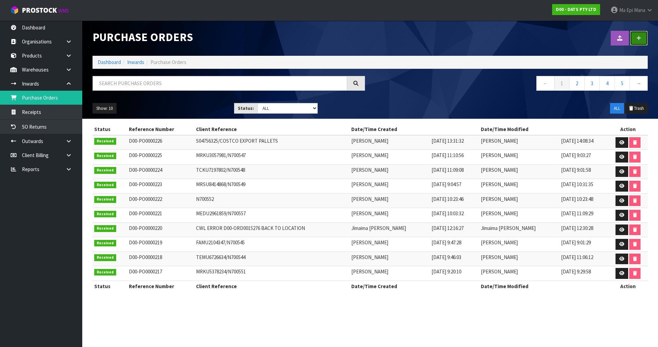
click at [635, 45] on link at bounding box center [638, 38] width 18 height 15
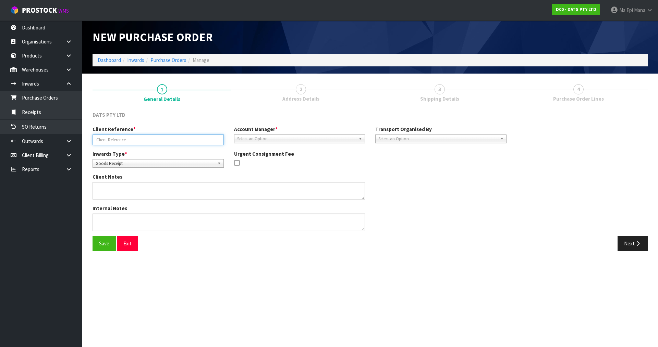
click at [124, 139] on input "text" at bounding box center [157, 140] width 131 height 11
click at [163, 135] on input "FCL AUGUST -" at bounding box center [157, 140] width 131 height 11
paste input "MRKU3057981/N700547"
type input "FCL AUGUST - MRKU3057981"
click at [278, 140] on span "Select an Option" at bounding box center [296, 139] width 119 height 8
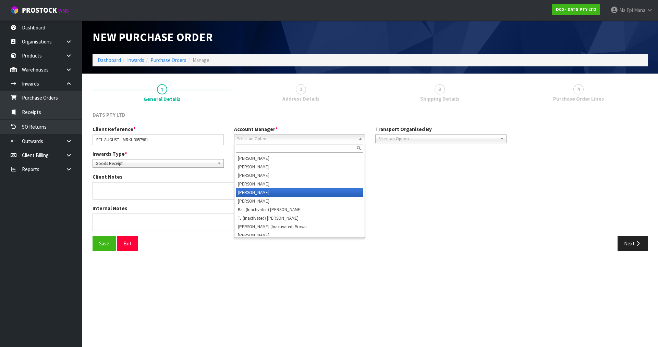
click at [273, 188] on li "[PERSON_NAME]" at bounding box center [300, 192] width 128 height 9
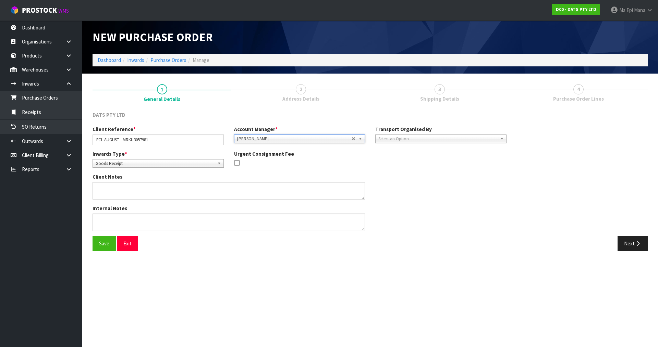
click at [424, 136] on span "Select an Option" at bounding box center [437, 139] width 119 height 8
click at [402, 171] on li "Client" at bounding box center [441, 175] width 128 height 9
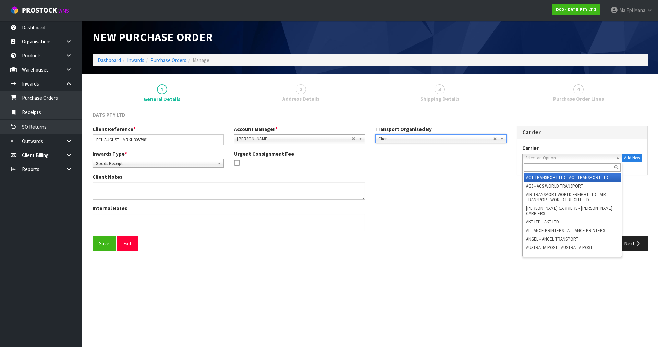
click at [554, 155] on span "Select an Option" at bounding box center [569, 158] width 88 height 8
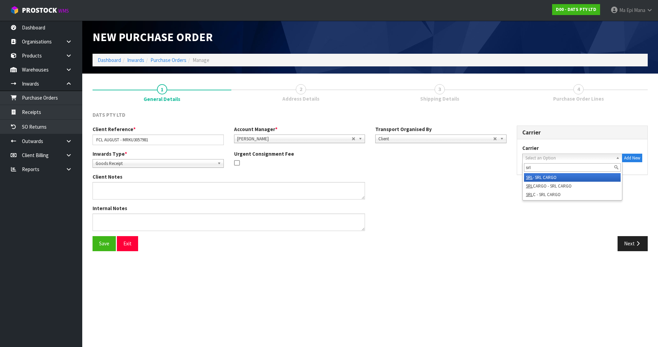
type input "srl"
click at [558, 175] on li "SRL - SRL CARGO" at bounding box center [572, 177] width 97 height 9
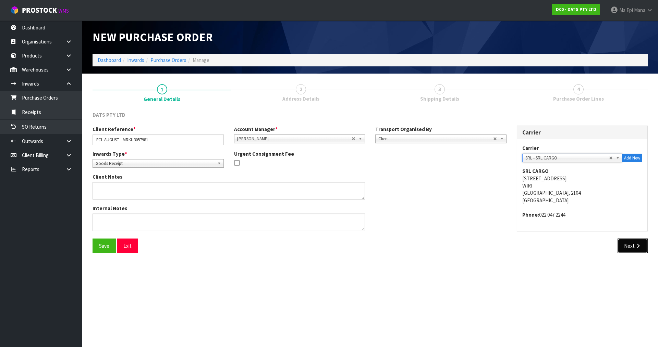
click at [643, 253] on button "Next" at bounding box center [632, 246] width 30 height 15
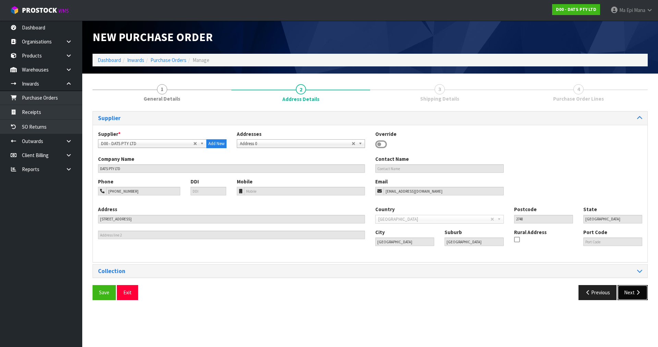
click at [629, 293] on button "Next" at bounding box center [632, 292] width 30 height 15
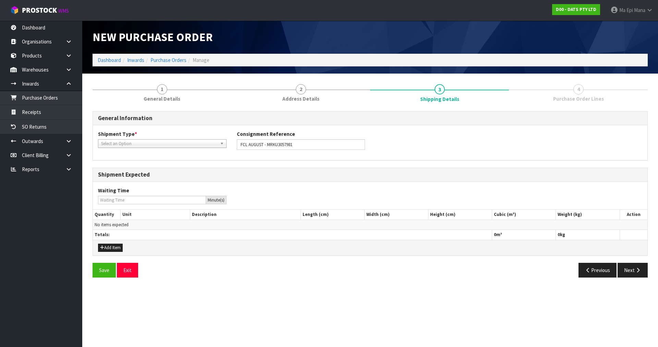
click at [170, 145] on span "Select an Option" at bounding box center [159, 144] width 116 height 8
click at [167, 186] on li "FCL-40ft" at bounding box center [162, 189] width 125 height 9
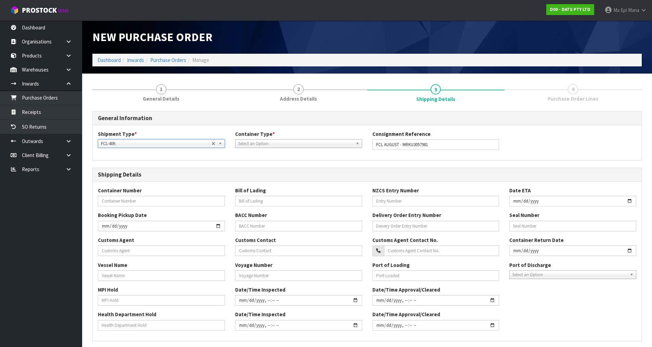
click at [325, 146] on span "Select an Option" at bounding box center [295, 144] width 115 height 8
click at [292, 163] on li "Loose" at bounding box center [299, 163] width 124 height 9
click at [423, 145] on input "FCL AUGUST - MRKU3057981" at bounding box center [436, 144] width 127 height 11
click at [123, 199] on input "text" at bounding box center [161, 201] width 127 height 11
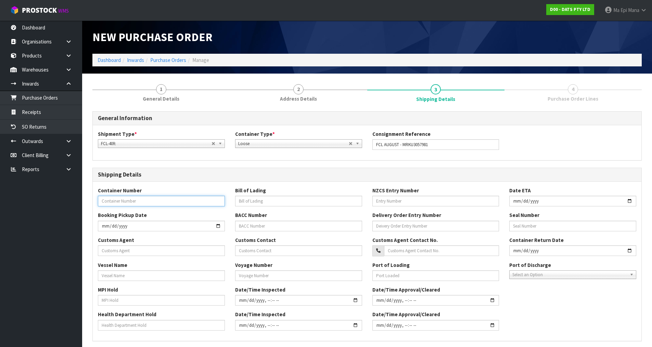
paste input "MRKU3057981"
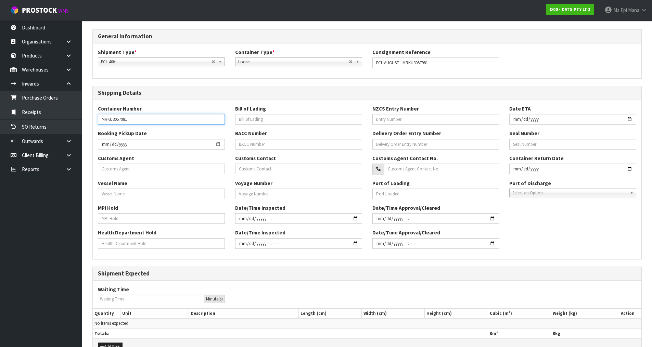
scroll to position [122, 0]
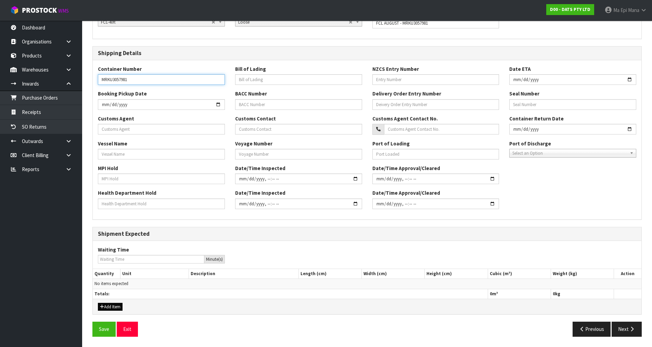
type input "MRKU3057981"
click at [104, 307] on button "Add Item" at bounding box center [110, 307] width 25 height 8
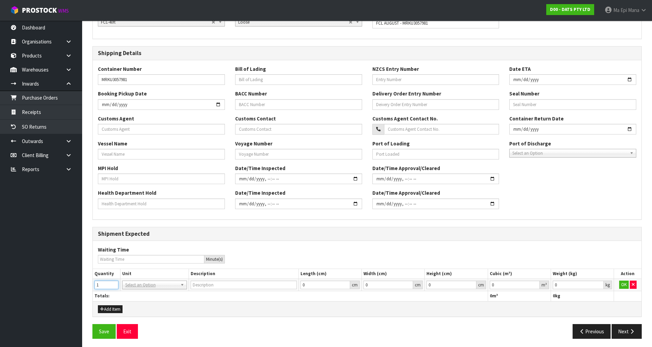
type input "1"
click at [114, 283] on input "1" at bounding box center [107, 285] width 24 height 9
type input "40FT CONTAINER"
type input "0.000001"
click at [535, 283] on input "0.000001" at bounding box center [515, 285] width 50 height 9
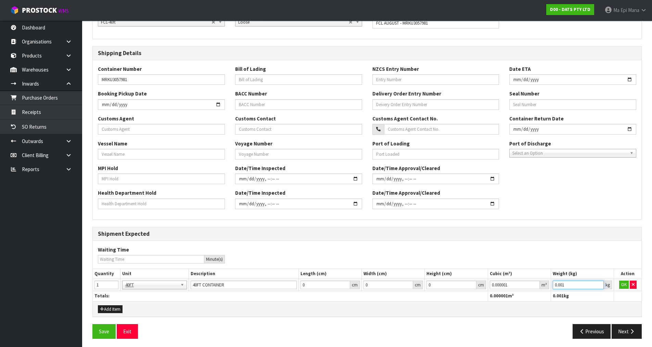
type input "0.001"
click at [599, 283] on input "0.001" at bounding box center [578, 285] width 51 height 9
click at [625, 283] on button "OK" at bounding box center [625, 285] width 10 height 8
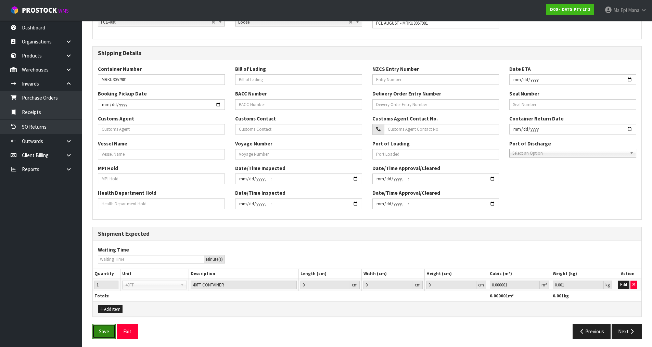
click at [107, 328] on button "Save" at bounding box center [103, 331] width 23 height 15
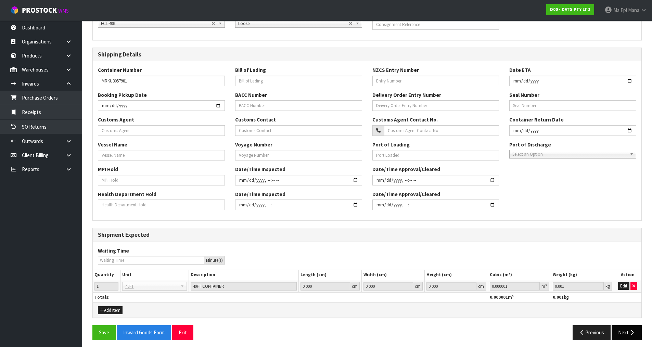
scroll to position [149, 0]
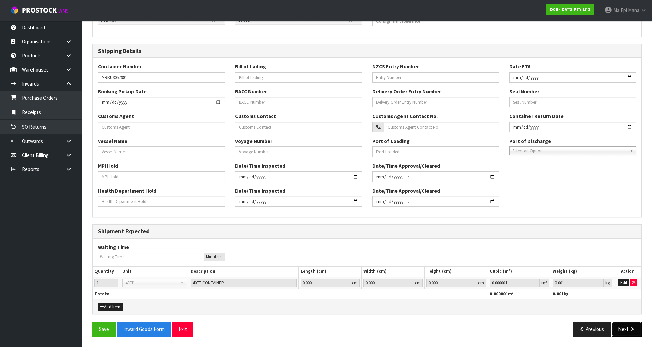
click at [625, 333] on button "Next" at bounding box center [627, 329] width 30 height 15
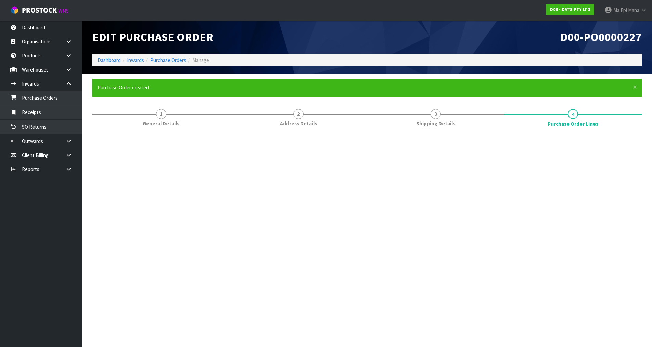
scroll to position [0, 0]
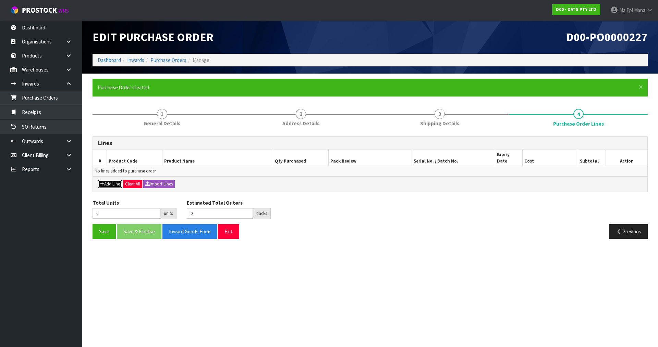
click at [107, 180] on button "Add Line" at bounding box center [110, 184] width 24 height 8
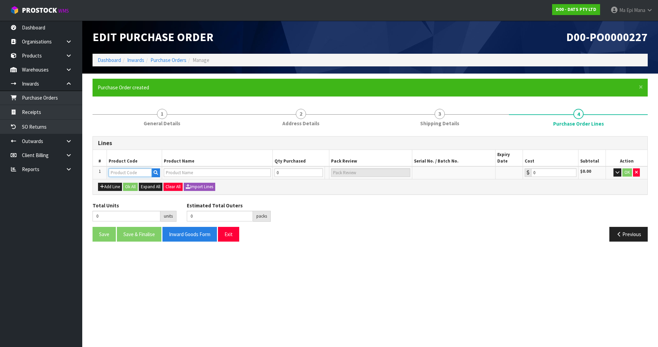
click at [119, 168] on input "text" at bounding box center [130, 172] width 43 height 9
type input "FC"
click at [125, 180] on link "FC L" at bounding box center [136, 178] width 54 height 9
type input "FCL"
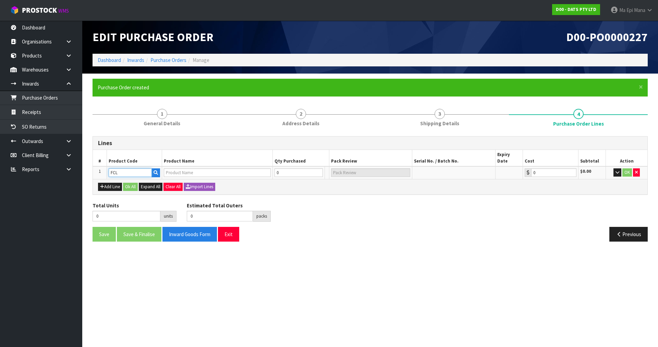
type input "0.00"
click at [297, 168] on input "0" at bounding box center [284, 172] width 31 height 9
type input "6"
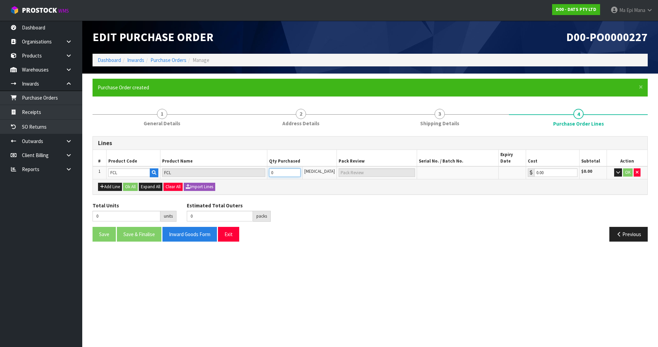
type input "6"
type input "6 PLT"
type input "60"
type input "60 PLT"
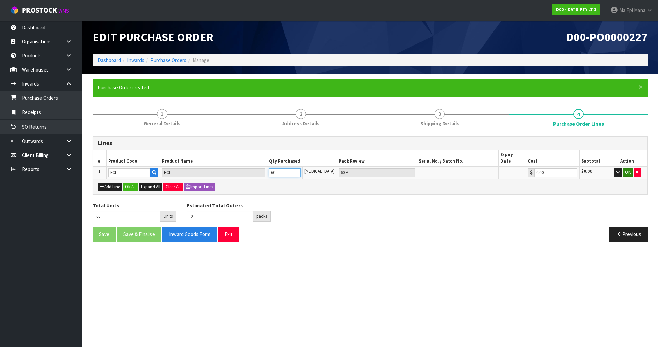
type input "60"
click at [624, 168] on button "OK" at bounding box center [628, 172] width 10 height 8
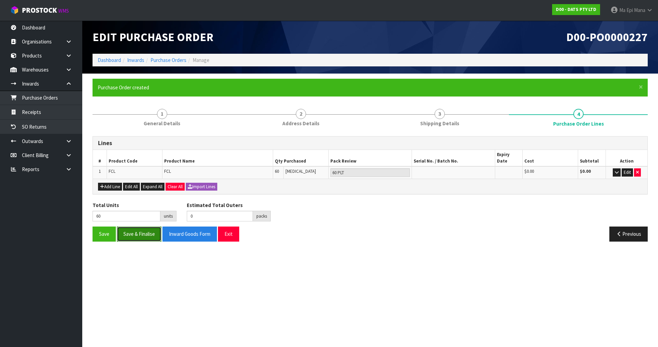
click at [145, 232] on button "Save & Finalise" at bounding box center [139, 234] width 45 height 15
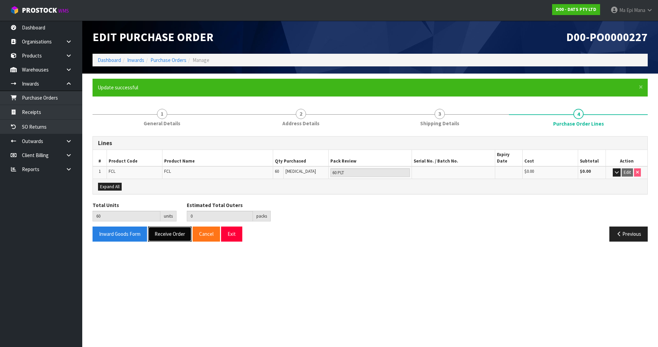
click at [176, 229] on button "Receive Order" at bounding box center [169, 234] width 43 height 15
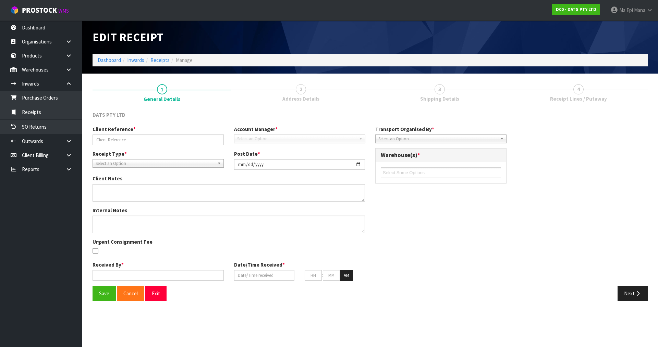
type input "FCL AUGUST - MRKU3057981"
type input "[DATE]"
type input "Ma Epi Mana"
type input "[DATE]"
type input "05"
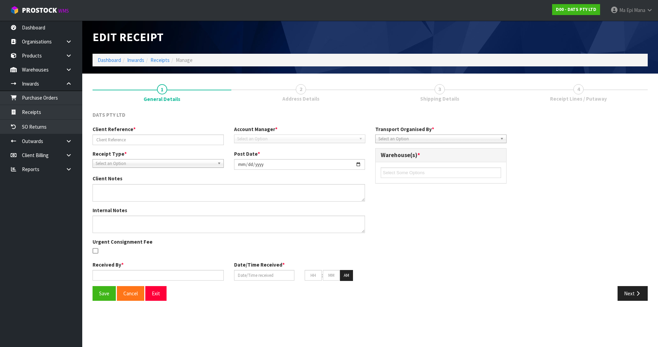
type input "09"
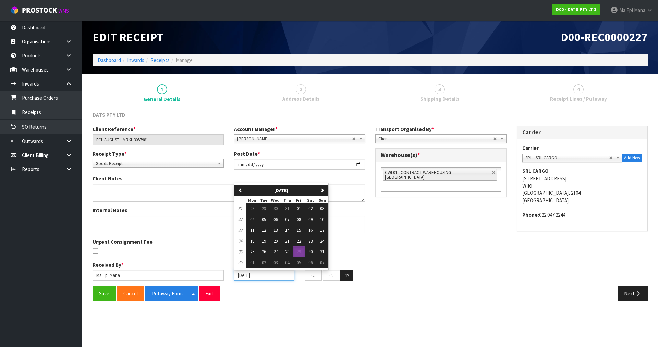
click at [249, 276] on input "[DATE]" at bounding box center [264, 275] width 60 height 11
click at [276, 254] on span "27" at bounding box center [275, 252] width 4 height 6
type input "[DATE]"
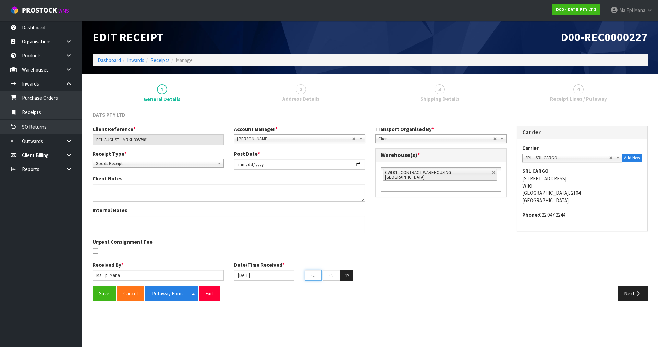
click at [315, 278] on input "05" at bounding box center [312, 275] width 17 height 11
type input "0"
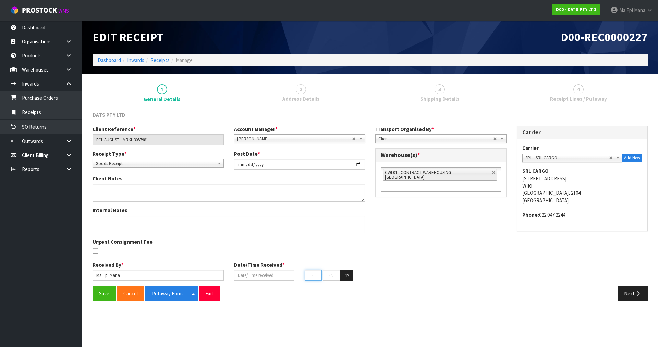
type input "[DATE]"
type input "09"
type input "03"
click at [340, 270] on button "PM" at bounding box center [346, 275] width 13 height 11
click at [100, 293] on button "Save" at bounding box center [103, 293] width 23 height 15
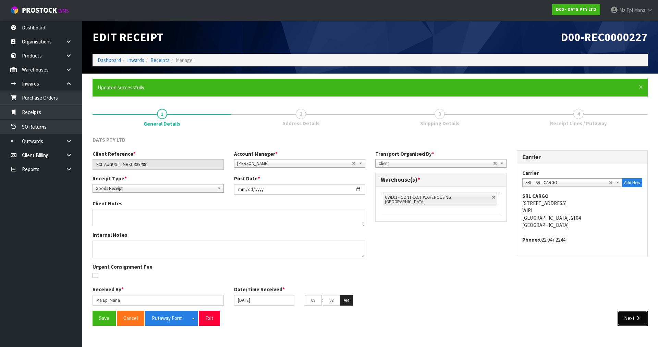
click at [641, 314] on button "Next" at bounding box center [632, 318] width 30 height 15
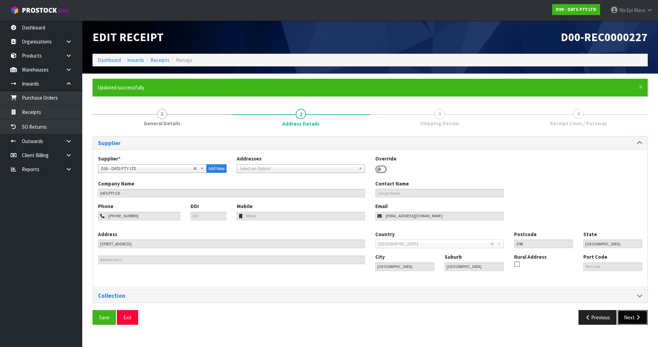
click at [634, 316] on button "Next" at bounding box center [632, 317] width 30 height 15
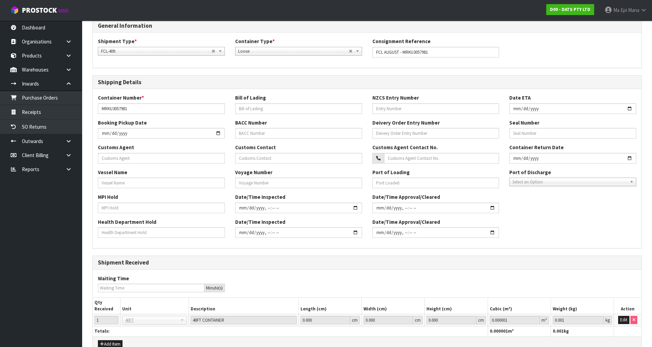
scroll to position [155, 0]
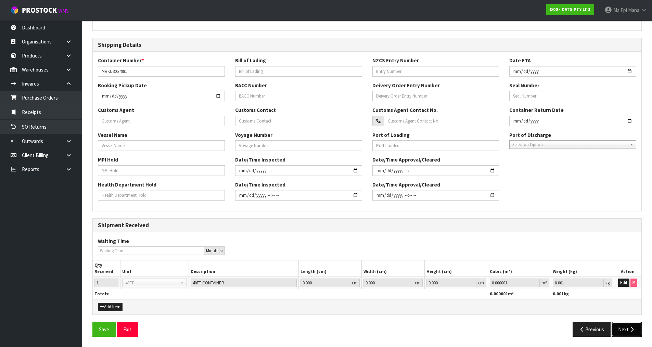
click at [628, 333] on button "Next" at bounding box center [627, 329] width 30 height 15
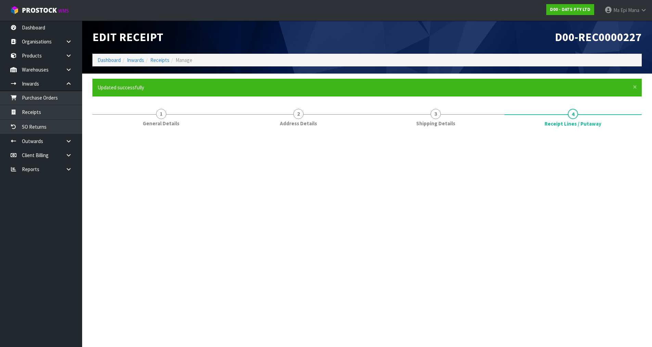
scroll to position [0, 0]
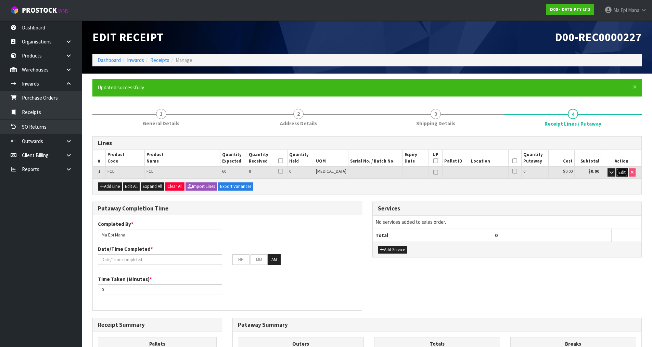
click at [621, 173] on span "Edit" at bounding box center [622, 173] width 7 height 6
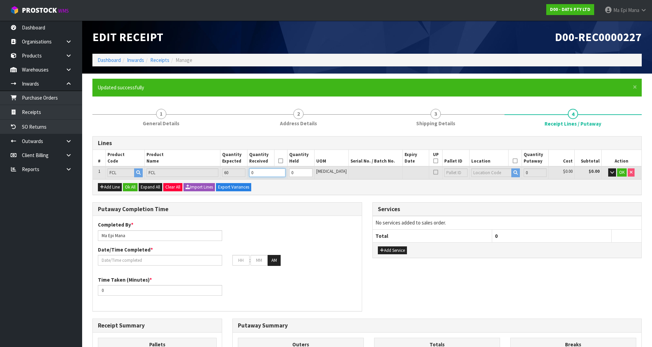
click at [271, 174] on input "0" at bounding box center [267, 172] width 36 height 9
type input "6"
type input "600"
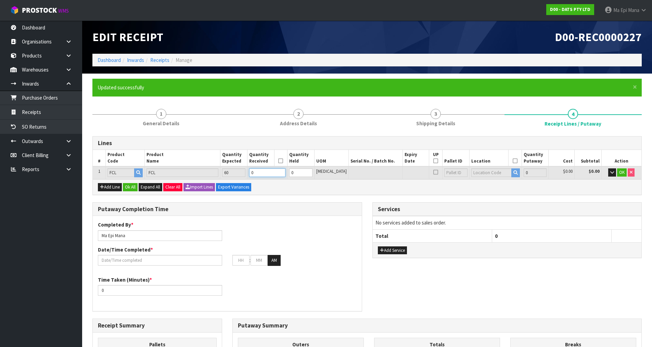
type input "6"
type input "60"
type input "6000"
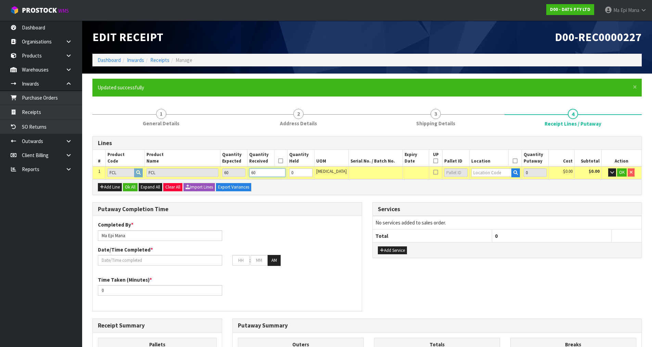
type input "60"
click at [483, 170] on input "text" at bounding box center [492, 172] width 40 height 9
type input "44-"
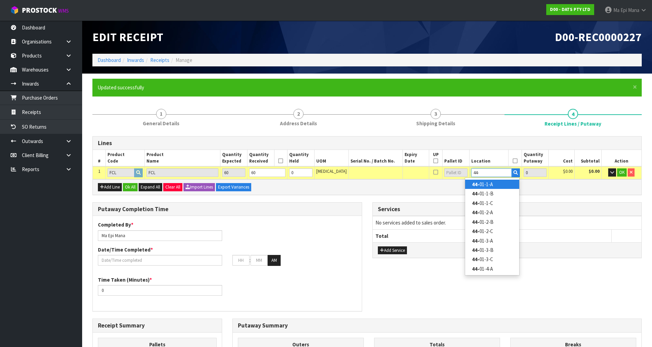
type input "60"
type input "44-01-1-A"
type input "60"
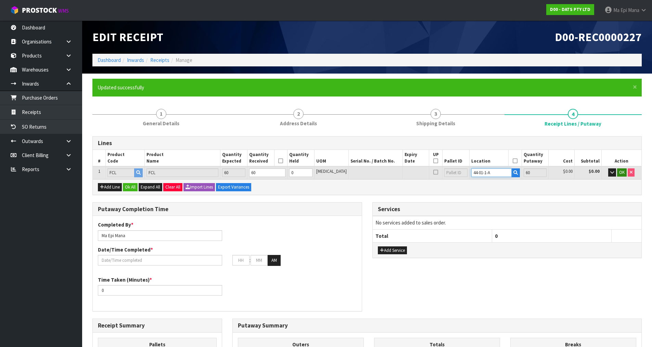
type input "44-01-1-A"
click at [620, 172] on span "OK" at bounding box center [622, 173] width 5 height 6
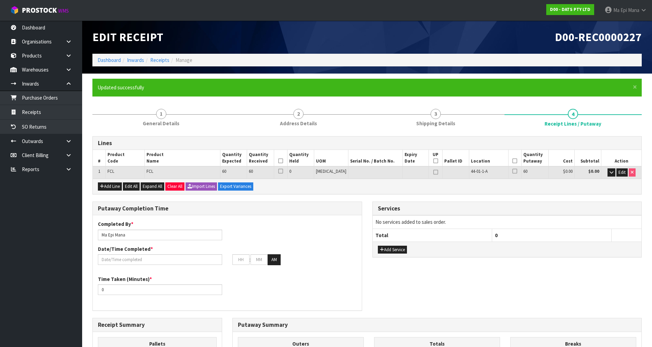
click at [283, 161] on icon at bounding box center [280, 161] width 5 height 0
drag, startPoint x: 513, startPoint y: 160, endPoint x: 506, endPoint y: 164, distance: 7.8
click at [513, 161] on icon at bounding box center [515, 161] width 5 height 0
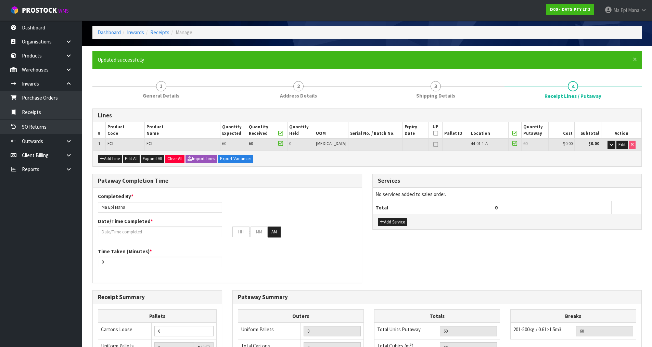
scroll to position [68, 0]
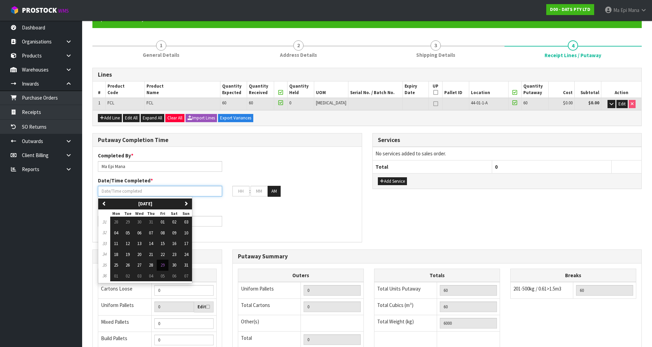
click at [151, 194] on input "text" at bounding box center [160, 191] width 124 height 11
click at [163, 265] on span "29" at bounding box center [163, 265] width 4 height 6
type input "[DATE]"
type input "12"
type input "00"
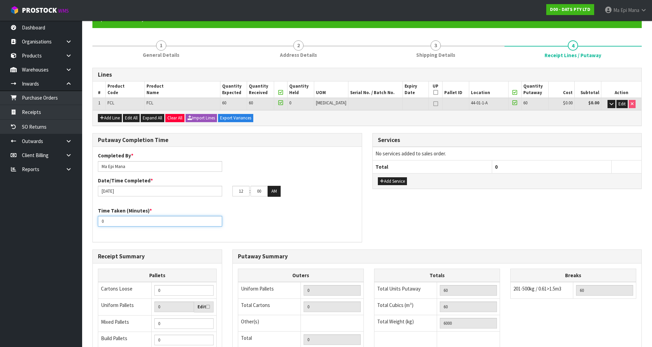
click at [150, 225] on input "0" at bounding box center [160, 221] width 124 height 11
type input "15"
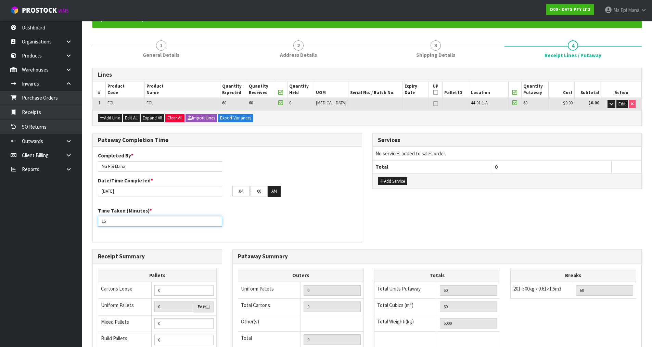
type input "05"
type input "15"
click at [275, 189] on button "AM" at bounding box center [274, 191] width 13 height 11
click at [316, 200] on div "Completed By * Ma Epi Mana Date/Time Completed * 29/08/2025 05 : 00 : 00 PM" at bounding box center [227, 177] width 269 height 50
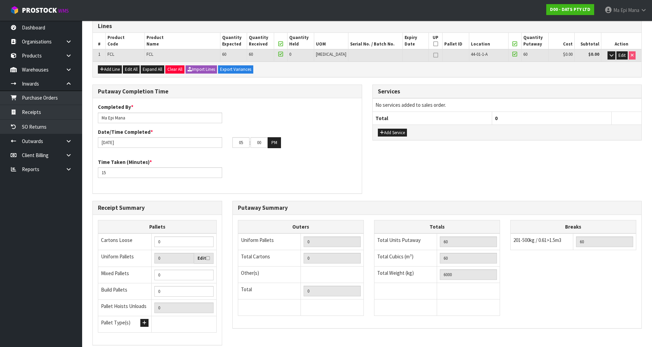
scroll to position [164, 0]
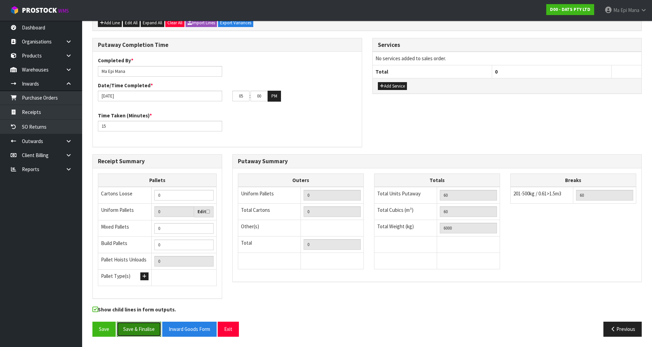
click at [159, 325] on button "Save & Finalise" at bounding box center [139, 329] width 45 height 15
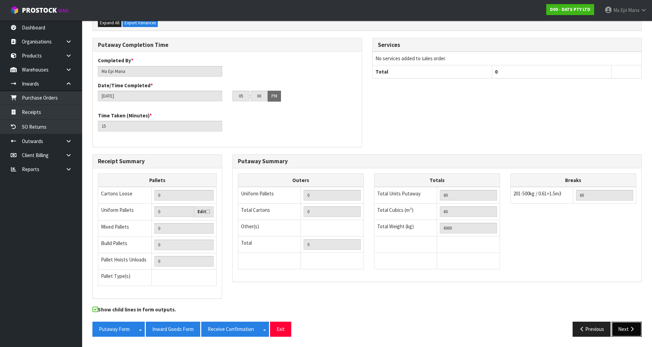
click at [627, 323] on button "Next" at bounding box center [627, 329] width 30 height 15
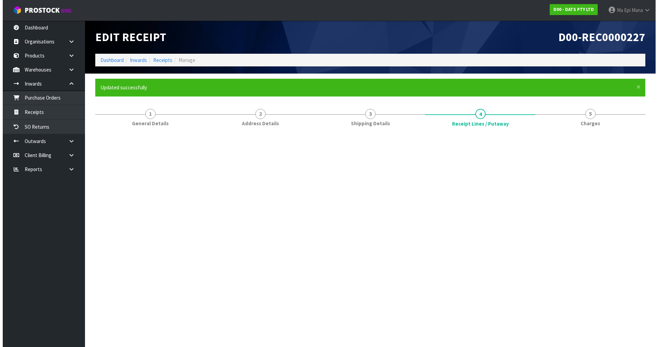
scroll to position [0, 0]
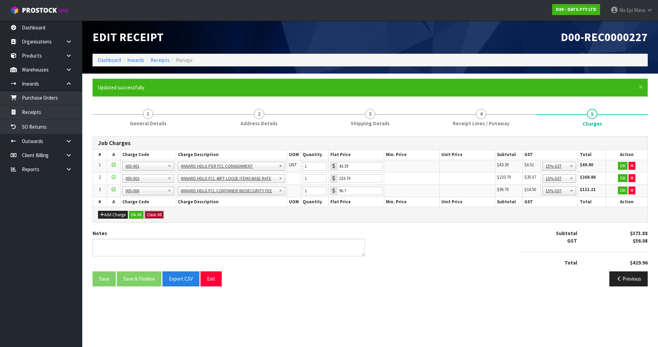
click at [153, 217] on button "Clear All" at bounding box center [154, 215] width 19 height 8
click at [154, 215] on span "Confirm" at bounding box center [154, 215] width 15 height 6
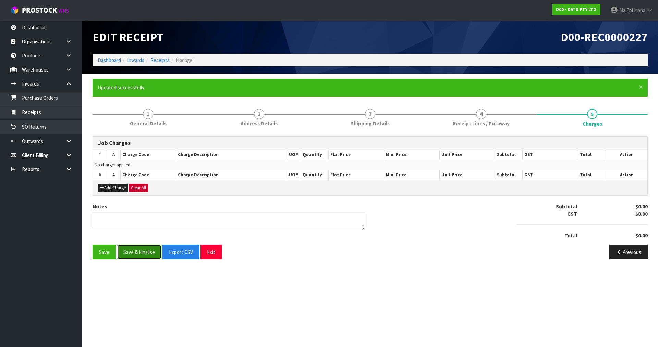
click at [148, 252] on button "Save & Finalise" at bounding box center [139, 252] width 45 height 15
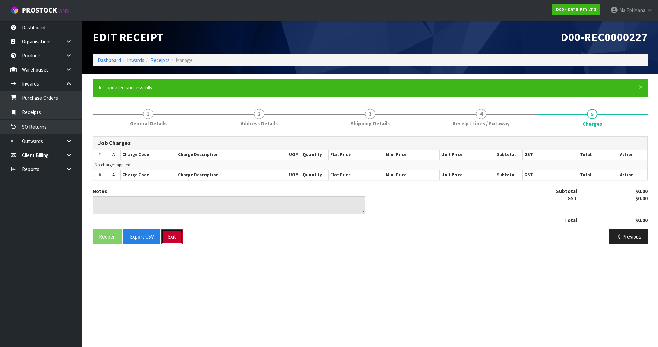
click at [168, 237] on button "Exit" at bounding box center [171, 236] width 21 height 15
